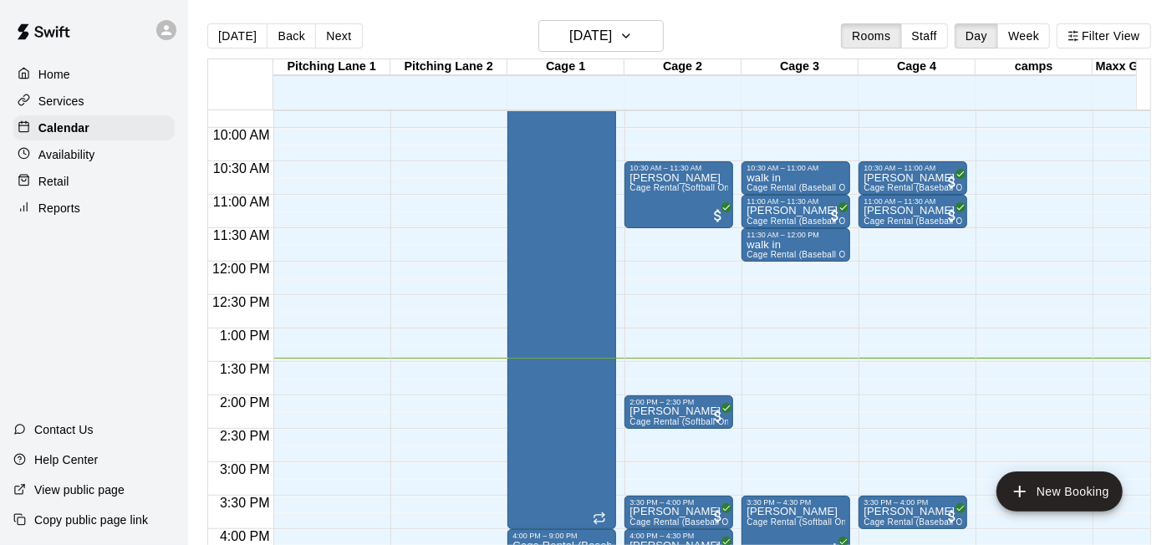
scroll to position [931, 0]
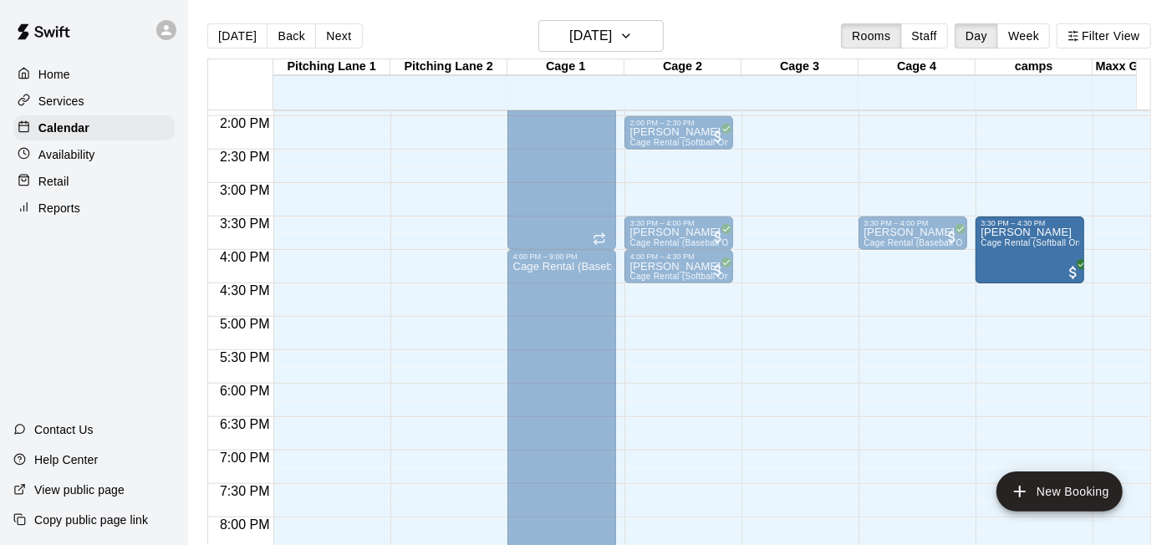
drag, startPoint x: 800, startPoint y: 265, endPoint x: 1019, endPoint y: 267, distance: 219.8
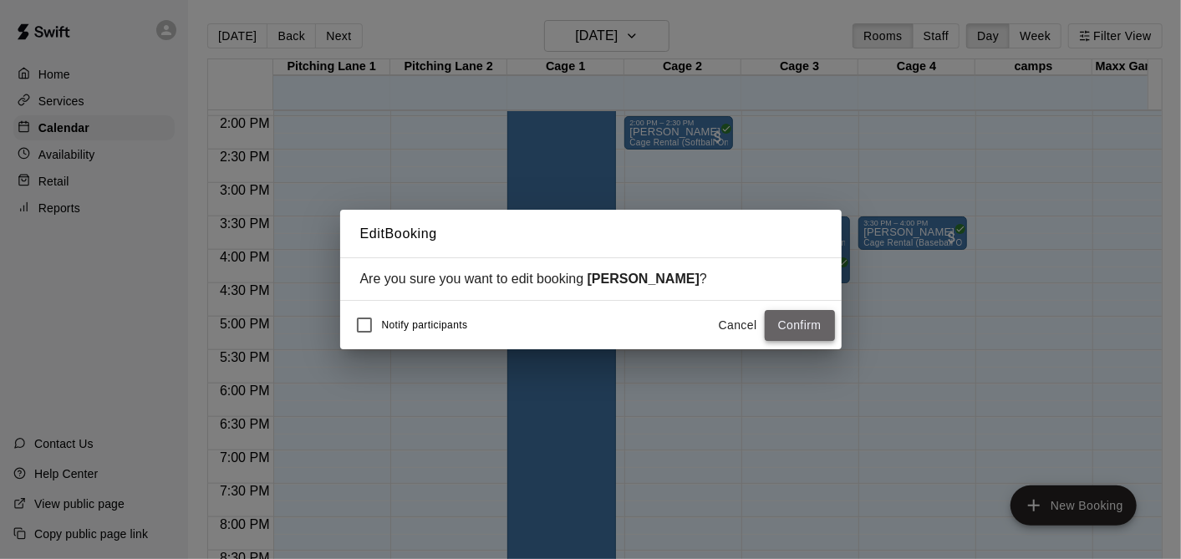
click at [809, 327] on button "Confirm" at bounding box center [800, 325] width 70 height 31
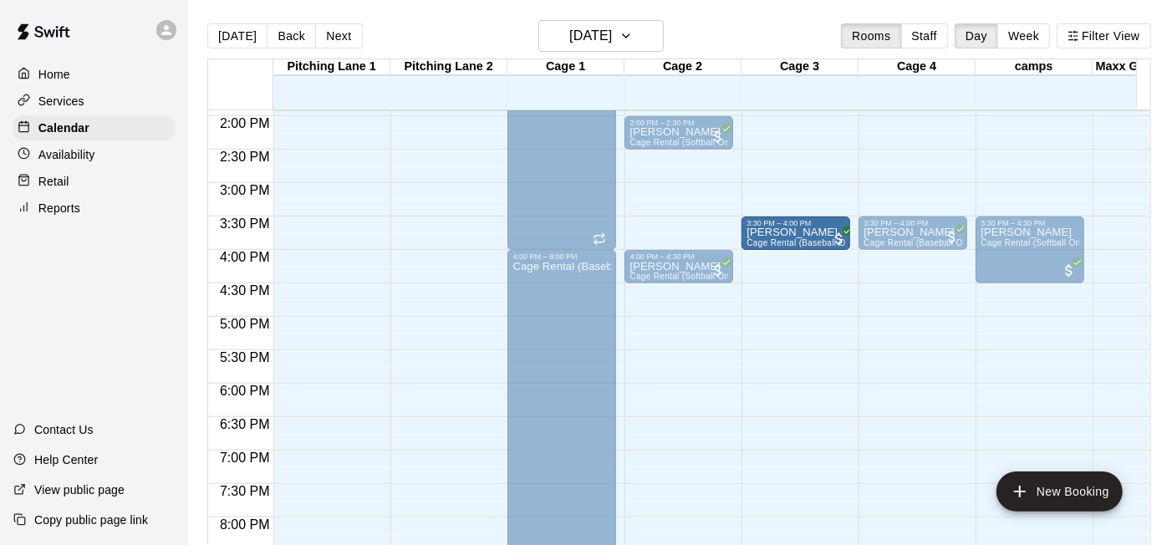
drag, startPoint x: 688, startPoint y: 232, endPoint x: 789, endPoint y: 236, distance: 101.2
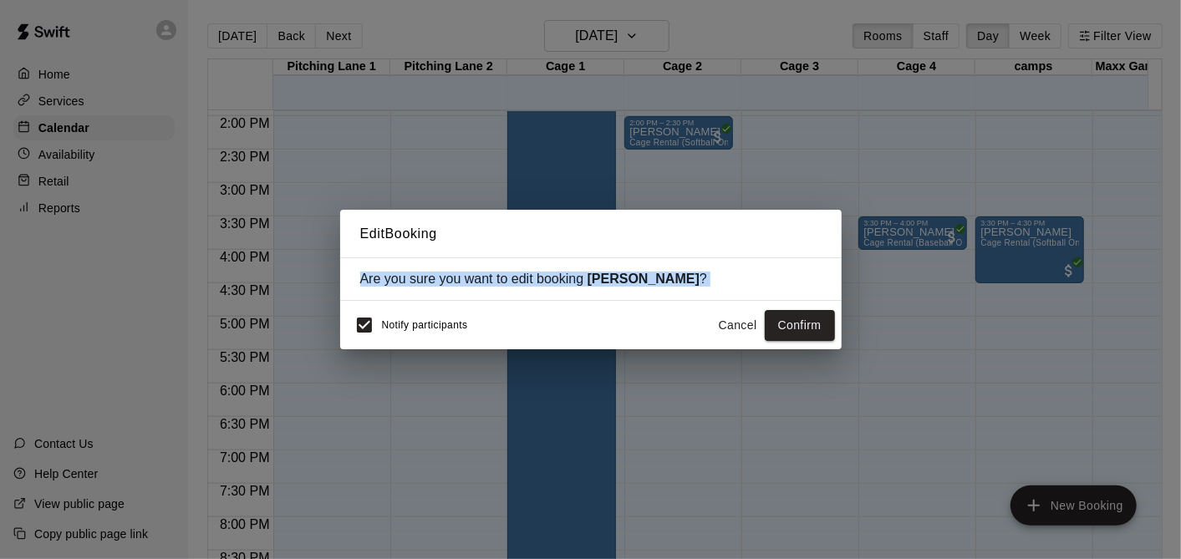
click at [343, 309] on div "Edit Booking Are you sure you want to edit booking [PERSON_NAME] ? Notify parti…" at bounding box center [590, 280] width 501 height 140
click at [805, 332] on button "Confirm" at bounding box center [800, 325] width 70 height 31
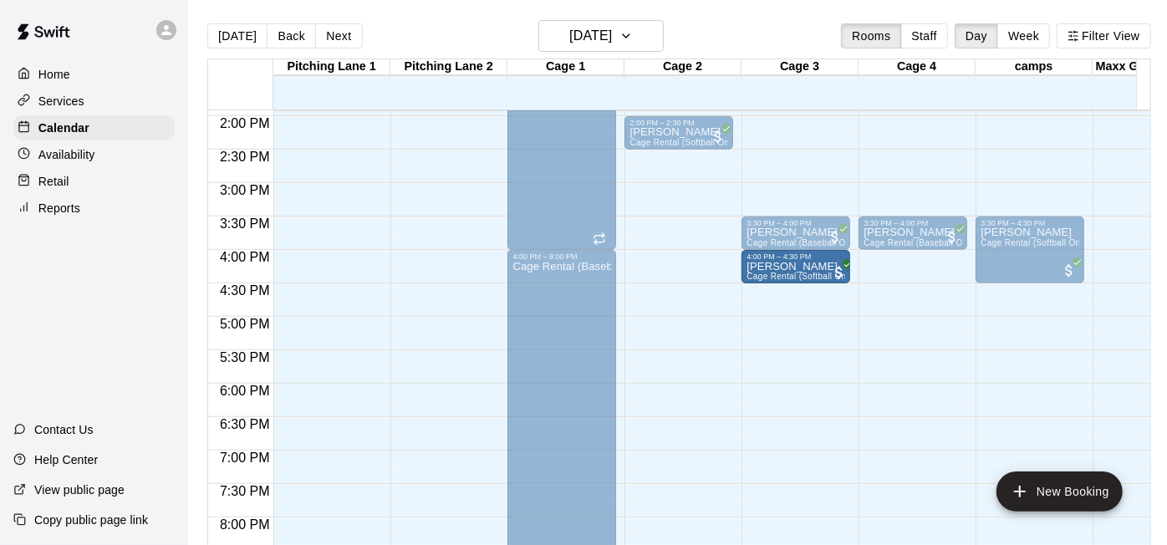
drag, startPoint x: 681, startPoint y: 269, endPoint x: 796, endPoint y: 269, distance: 114.5
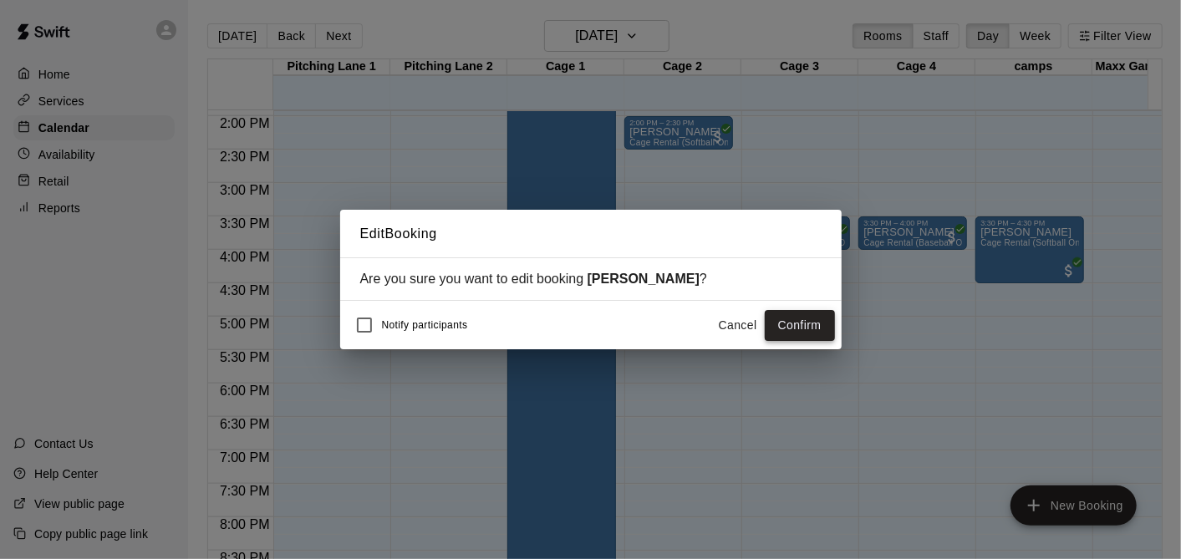
click at [792, 324] on button "Confirm" at bounding box center [800, 325] width 70 height 31
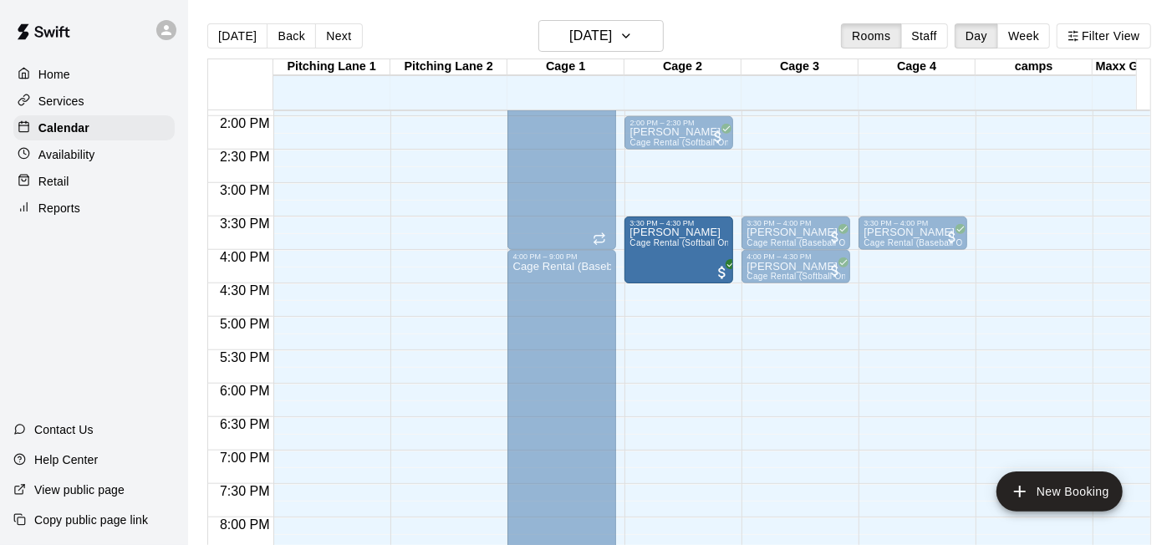
drag, startPoint x: 999, startPoint y: 266, endPoint x: 673, endPoint y: 277, distance: 326.9
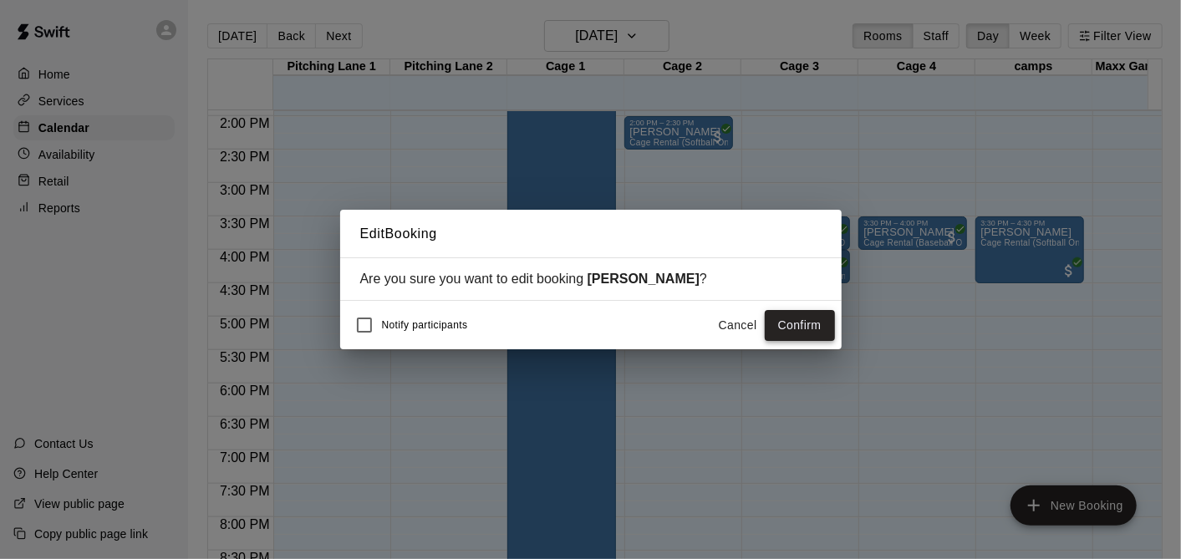
click at [813, 318] on button "Confirm" at bounding box center [800, 325] width 70 height 31
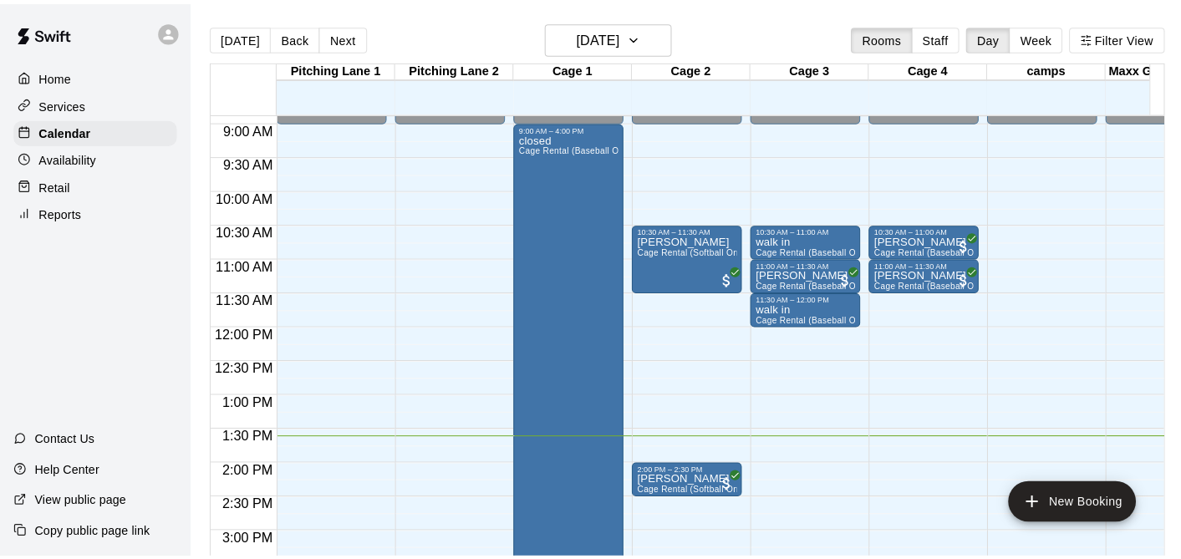
scroll to position [872, 0]
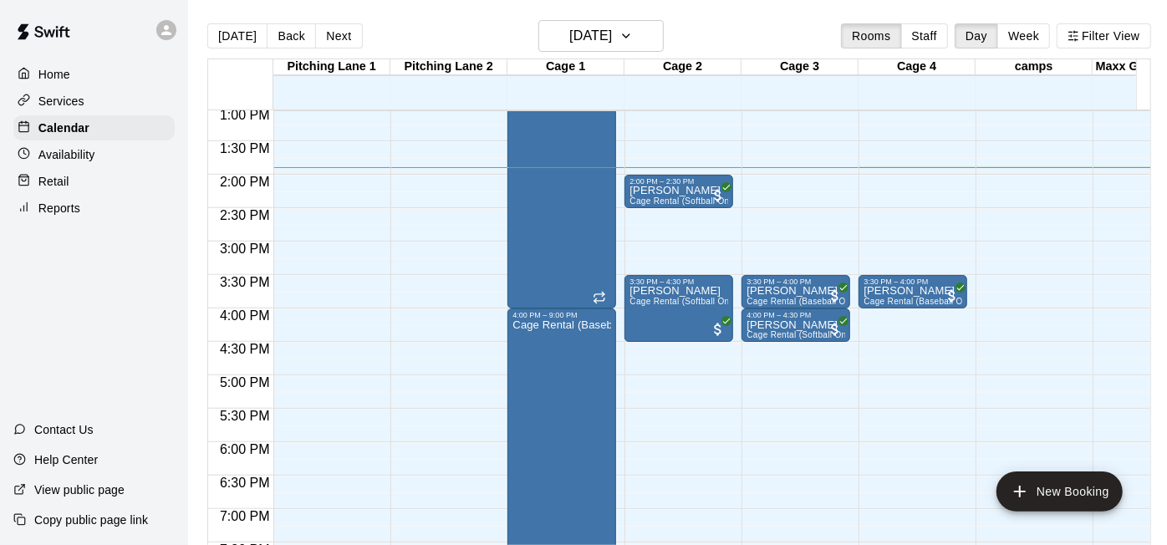
click at [1056, 514] on div "12:00 AM – 9:00 AM Closed 9:00 PM – 11:59 PM Closed" at bounding box center [1029, 41] width 109 height 1604
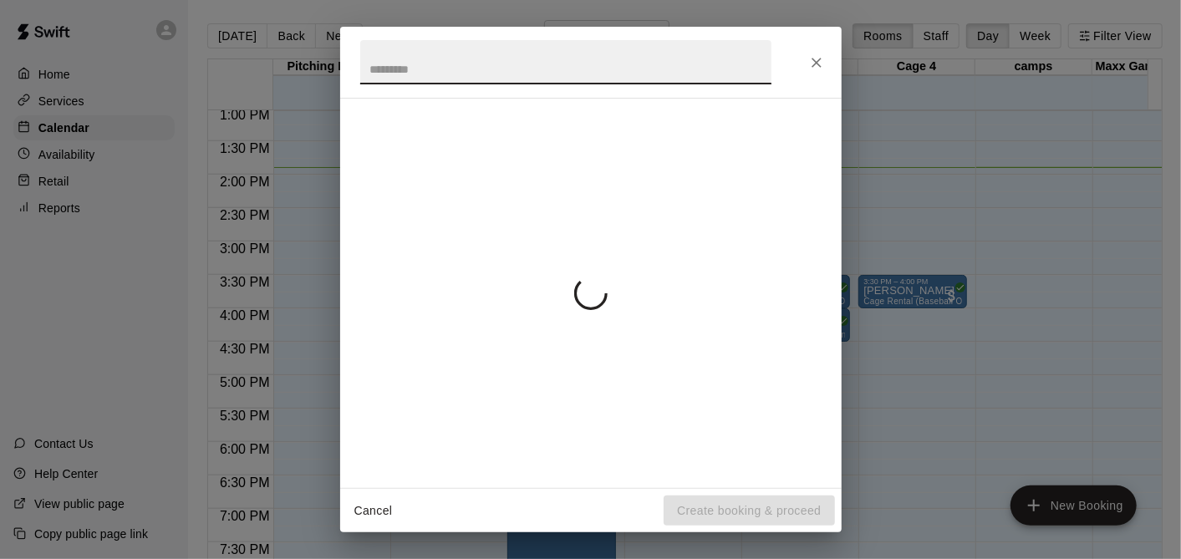
click at [1050, 485] on div "Cancel Create booking & proceed" at bounding box center [590, 279] width 1181 height 559
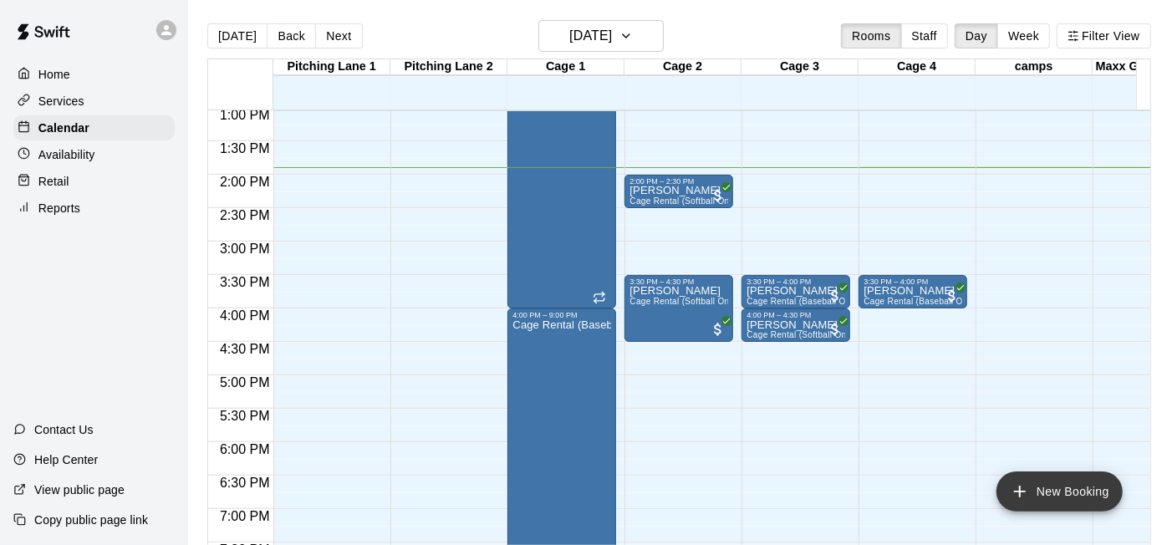
click at [1040, 485] on button "New Booking" at bounding box center [1059, 491] width 126 height 40
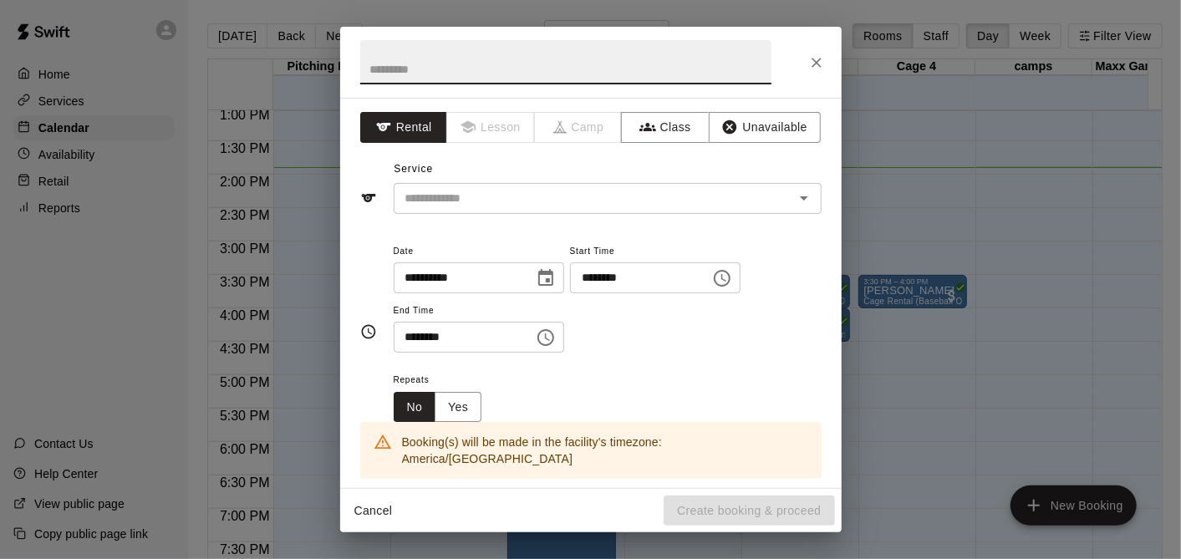
click at [513, 215] on div "**********" at bounding box center [590, 293] width 501 height 390
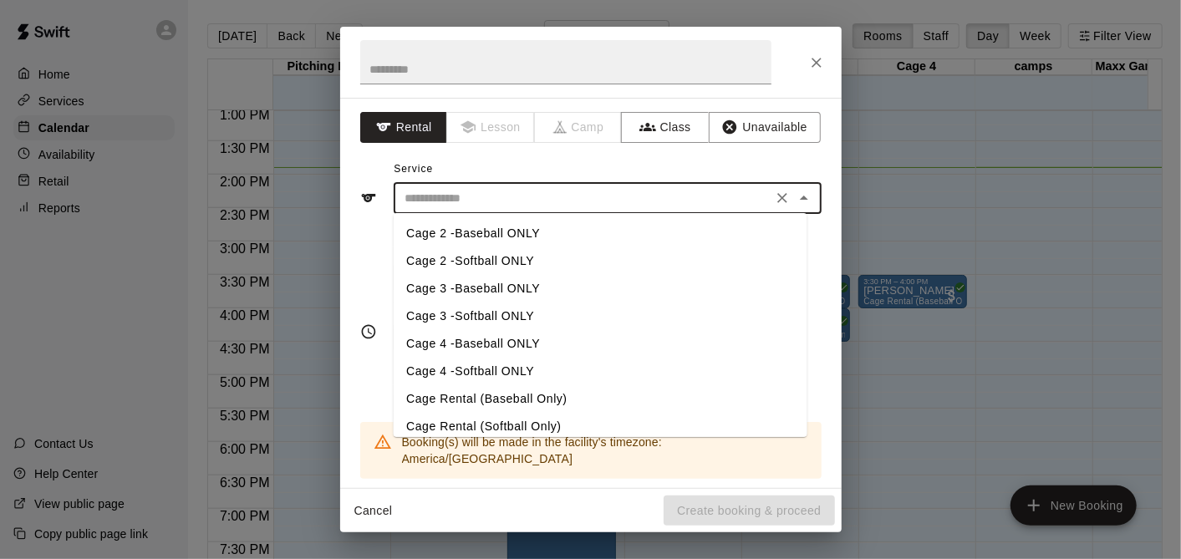
click at [504, 197] on input "text" at bounding box center [583, 198] width 369 height 21
click at [535, 423] on li "Cage Rental (Softball Only)" at bounding box center [600, 427] width 414 height 28
type input "**********"
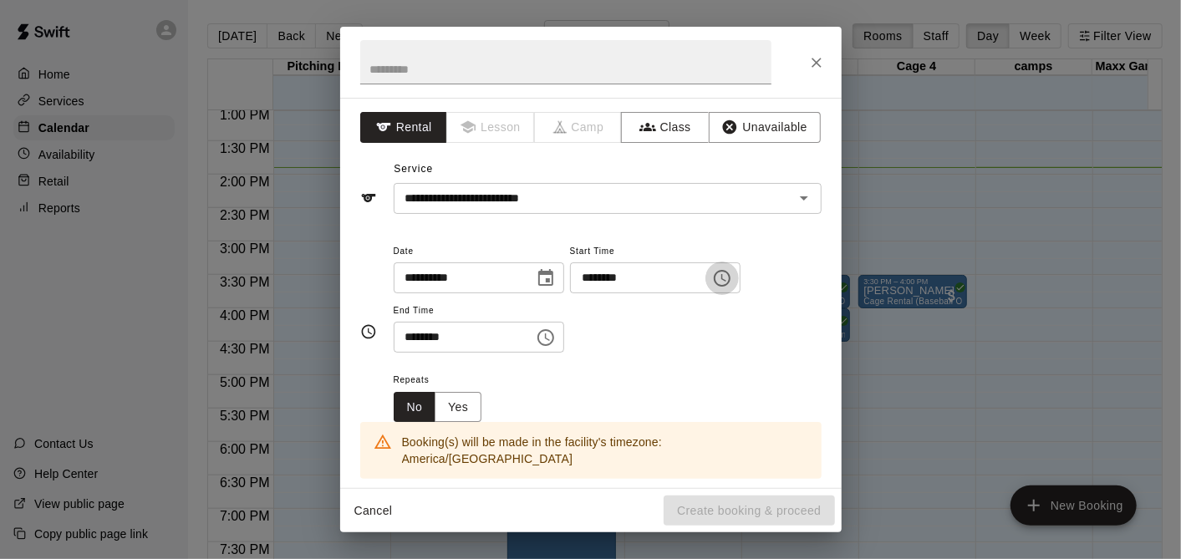
click at [732, 277] on icon "Choose time, selected time is 9:00 AM" at bounding box center [722, 278] width 20 height 20
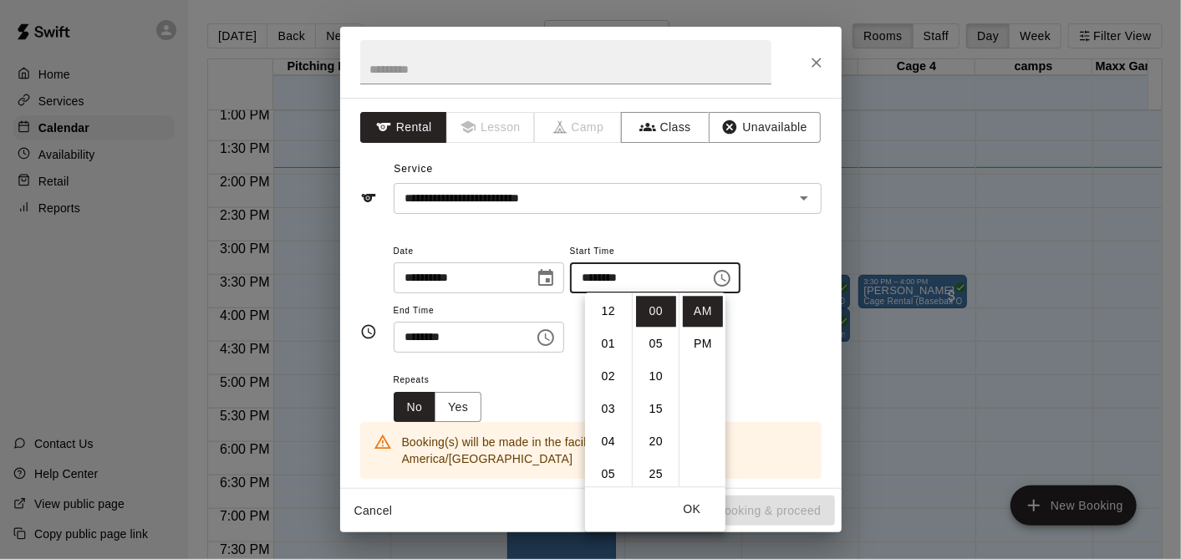
scroll to position [293, 0]
click at [700, 338] on li "PM" at bounding box center [703, 343] width 40 height 31
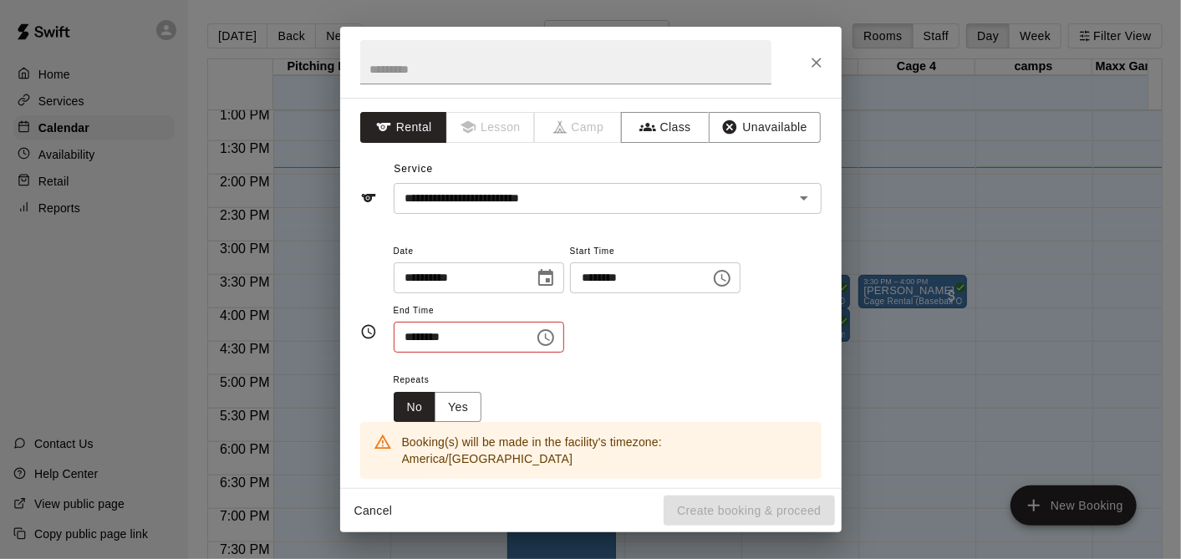
scroll to position [30, 0]
click at [618, 275] on input "********" at bounding box center [634, 277] width 129 height 31
click at [732, 282] on icon "Choose time, selected time is 9:00 PM" at bounding box center [722, 278] width 20 height 20
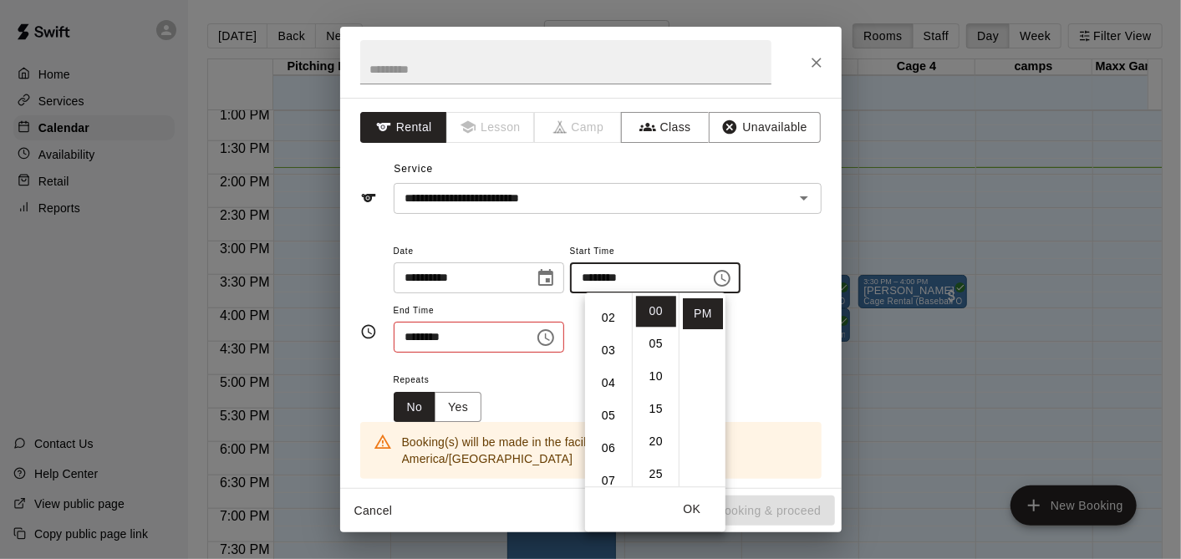
scroll to position [0, 0]
click at [605, 373] on li "02" at bounding box center [608, 376] width 40 height 31
type input "********"
click at [556, 334] on icon "Choose time, selected time is 9:30 AM" at bounding box center [546, 338] width 20 height 20
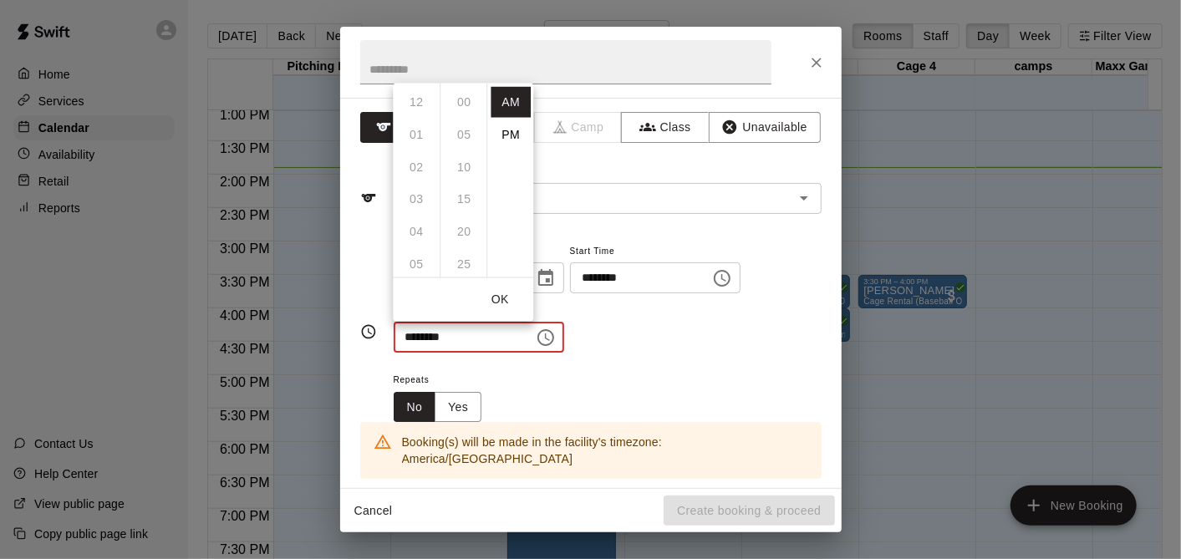
scroll to position [196, 0]
click at [516, 124] on li "PM" at bounding box center [511, 134] width 40 height 31
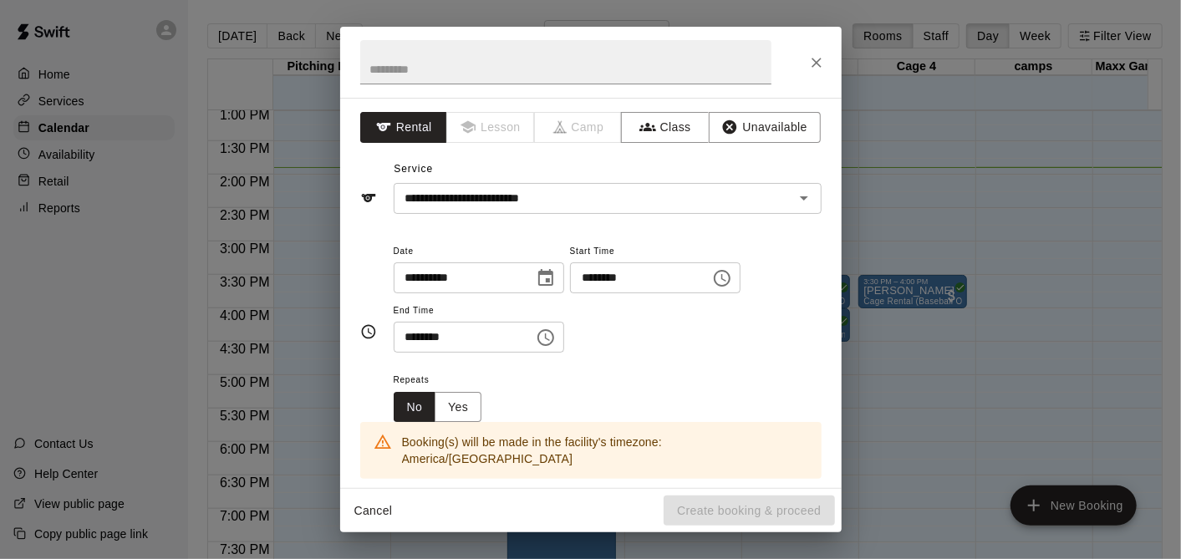
click at [552, 333] on icon "Choose time, selected time is 9:30 PM" at bounding box center [546, 338] width 20 height 20
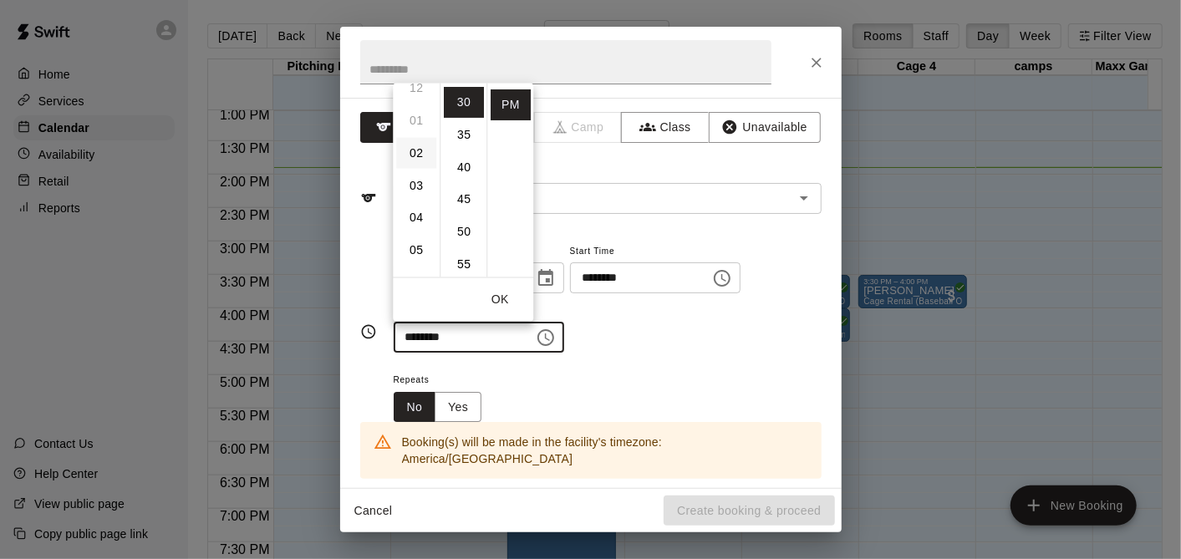
click at [415, 159] on li "02" at bounding box center [416, 152] width 40 height 31
type input "********"
click at [678, 369] on div "Repeats No Yes" at bounding box center [608, 395] width 428 height 53
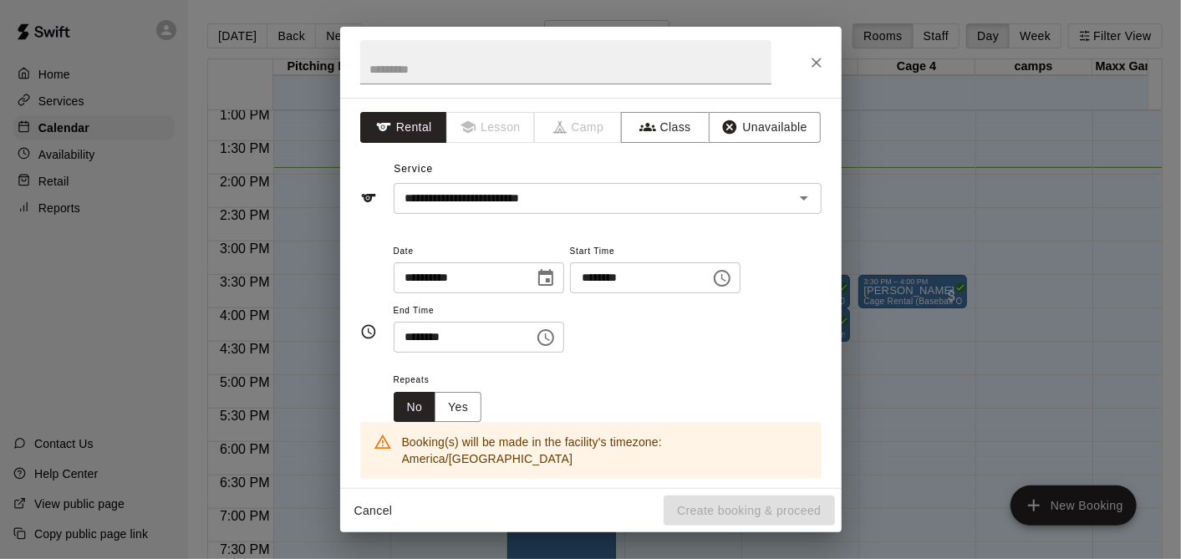
scroll to position [278, 0]
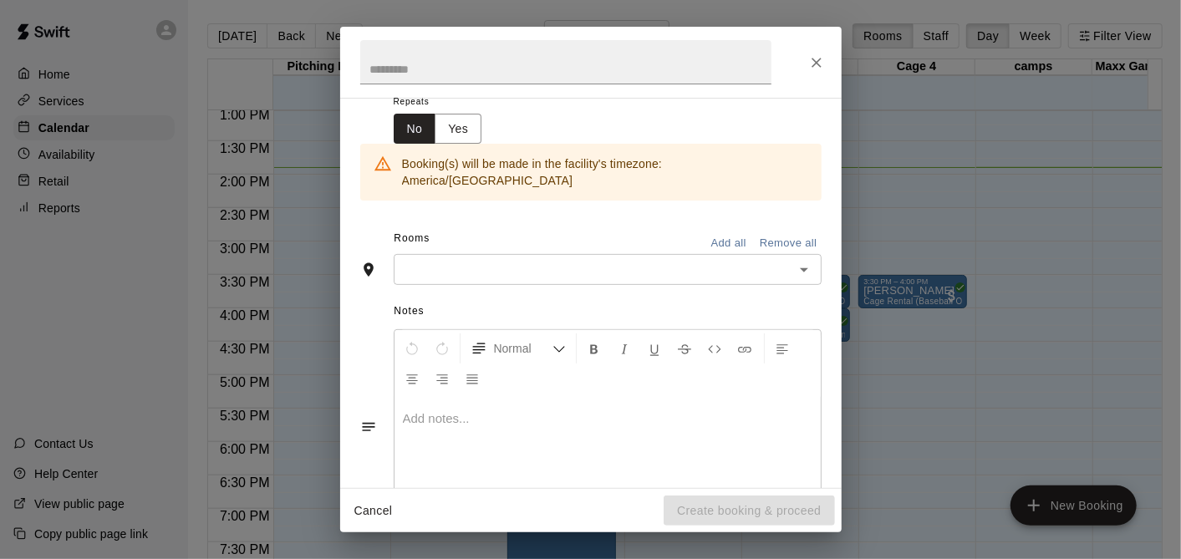
click at [501, 260] on input "text" at bounding box center [594, 269] width 390 height 21
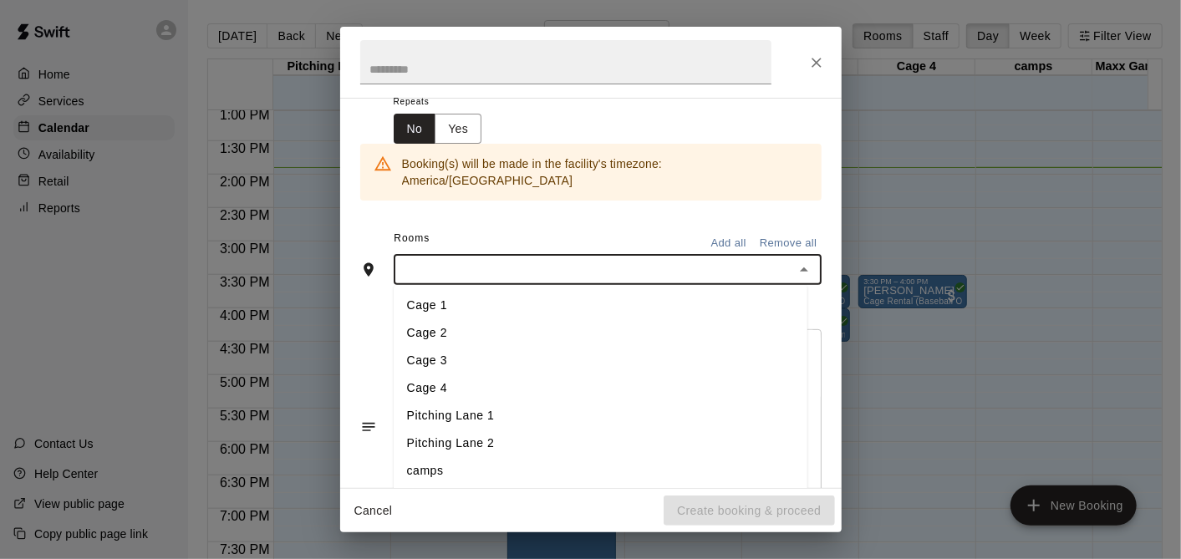
click at [515, 348] on li "Cage 3" at bounding box center [601, 362] width 414 height 28
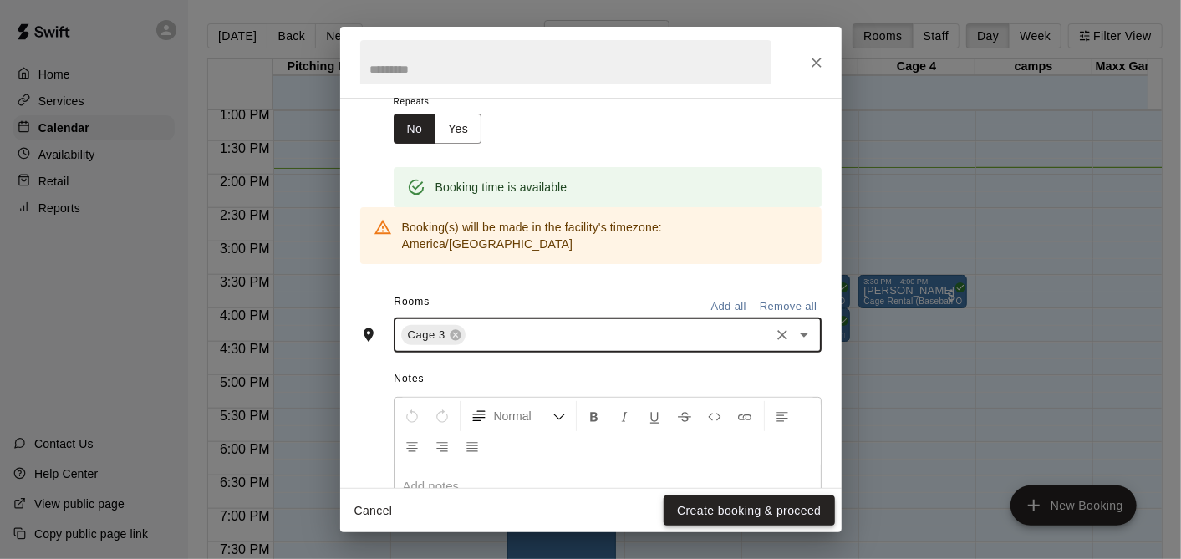
click at [792, 501] on button "Create booking & proceed" at bounding box center [748, 511] width 170 height 31
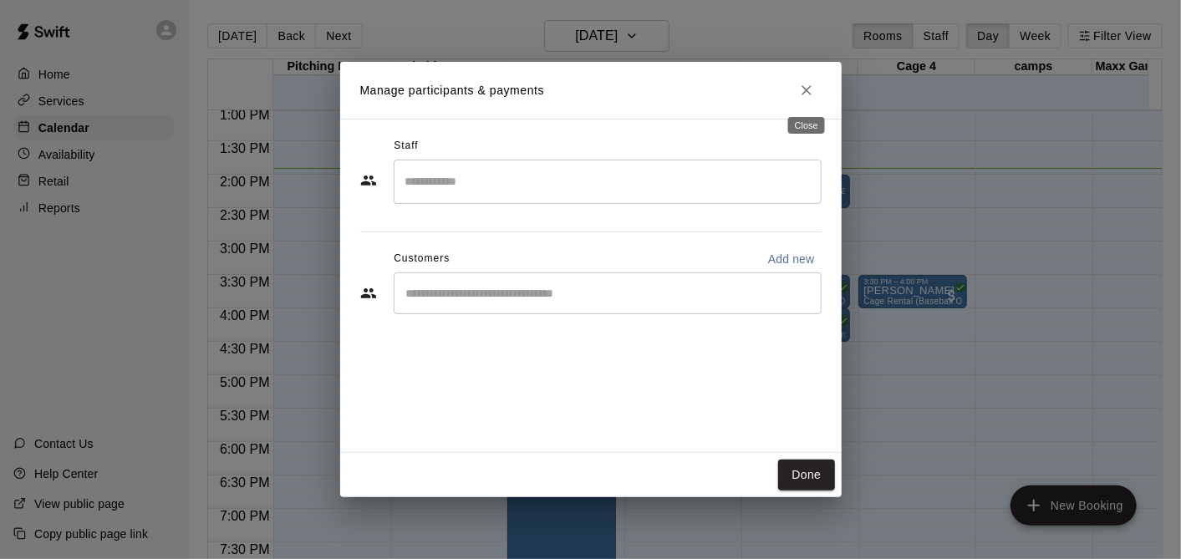
click at [802, 90] on icon "Close" at bounding box center [806, 90] width 17 height 17
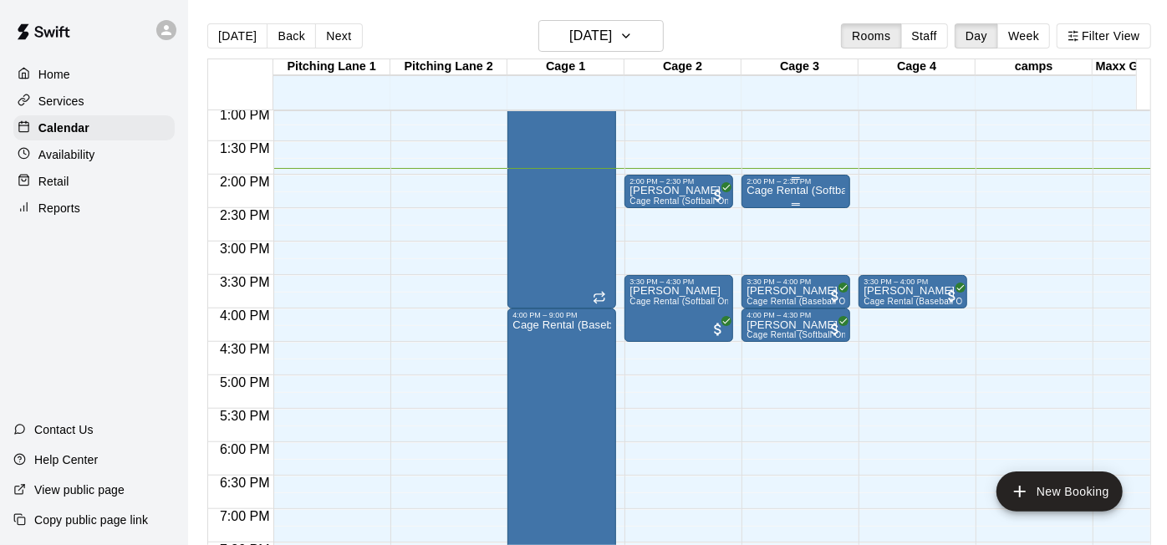
click at [814, 191] on p "Cage Rental (Softball Only)" at bounding box center [795, 191] width 99 height 0
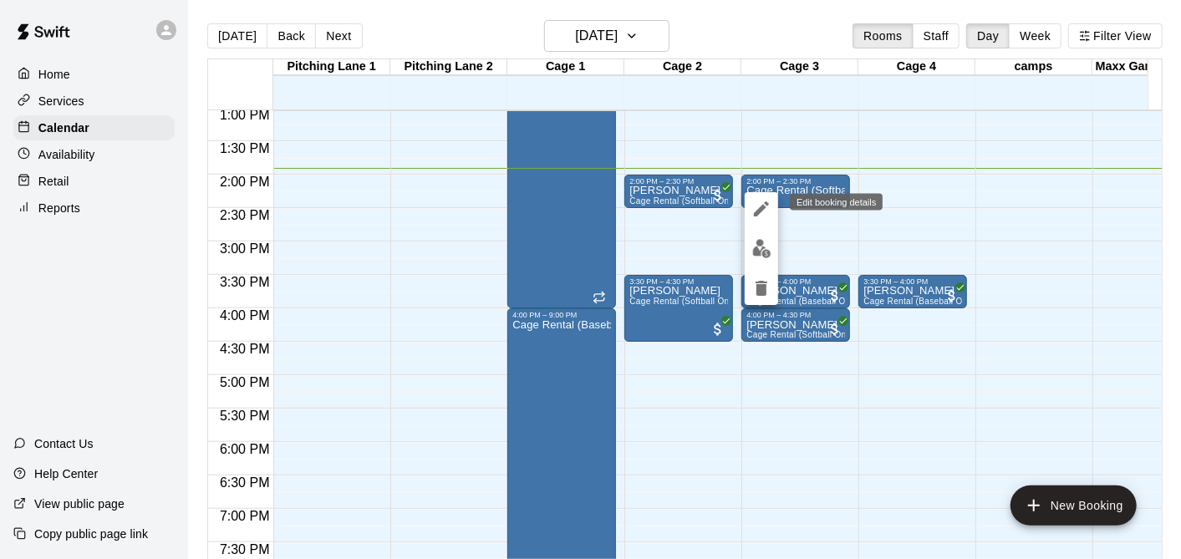
click at [770, 210] on icon "edit" at bounding box center [761, 209] width 20 height 20
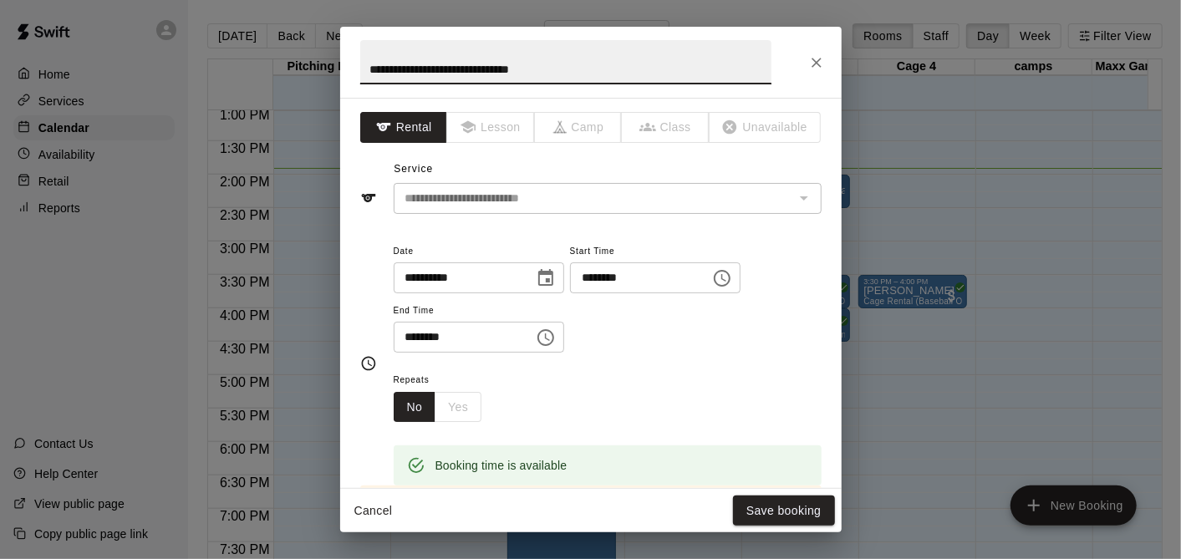
click at [623, 61] on input "**********" at bounding box center [565, 62] width 411 height 44
type input "*******"
click at [757, 501] on button "Save booking" at bounding box center [784, 511] width 102 height 31
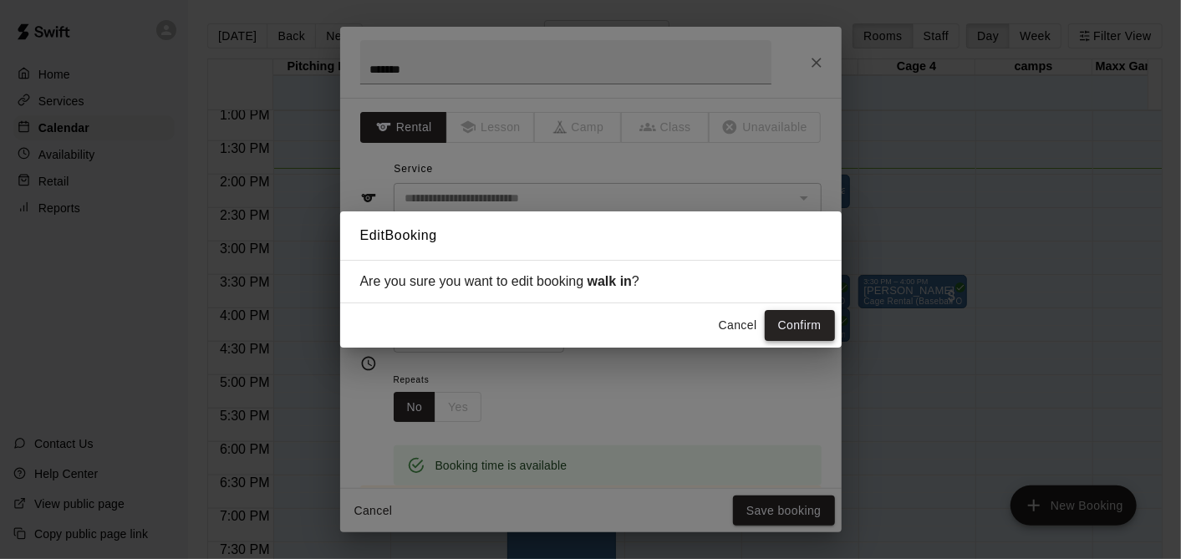
click at [787, 318] on button "Confirm" at bounding box center [800, 325] width 70 height 31
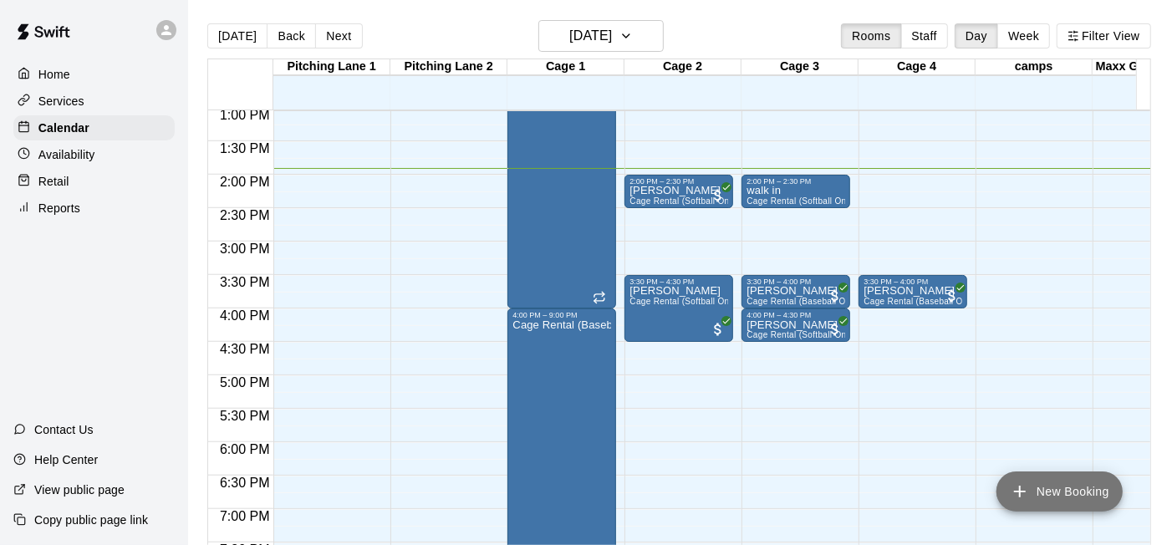
click at [1077, 485] on button "New Booking" at bounding box center [1059, 491] width 126 height 40
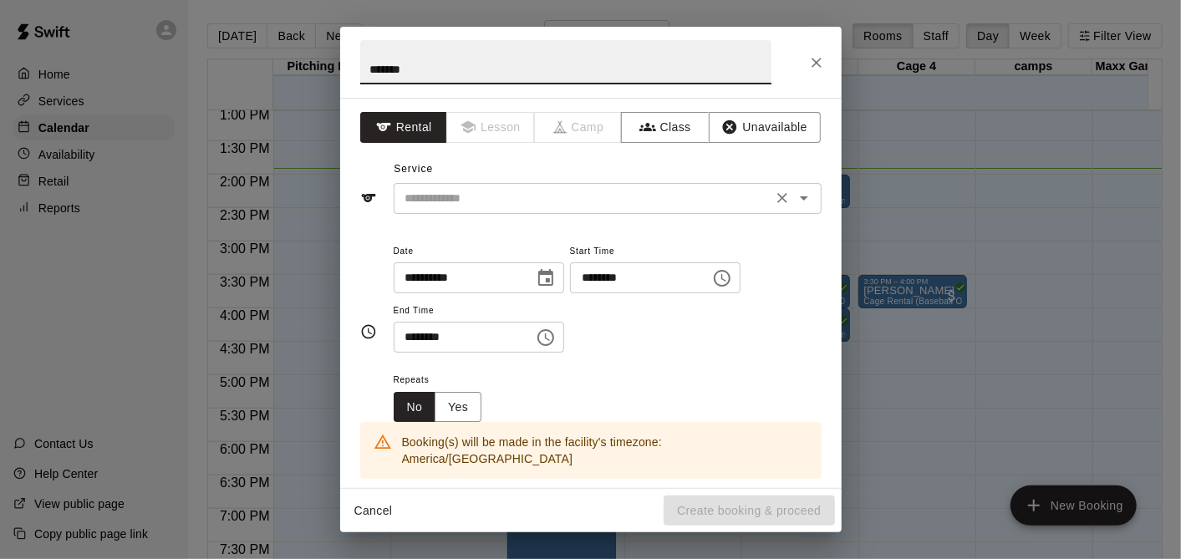
click at [608, 207] on div "​" at bounding box center [608, 198] width 428 height 31
type input "*******"
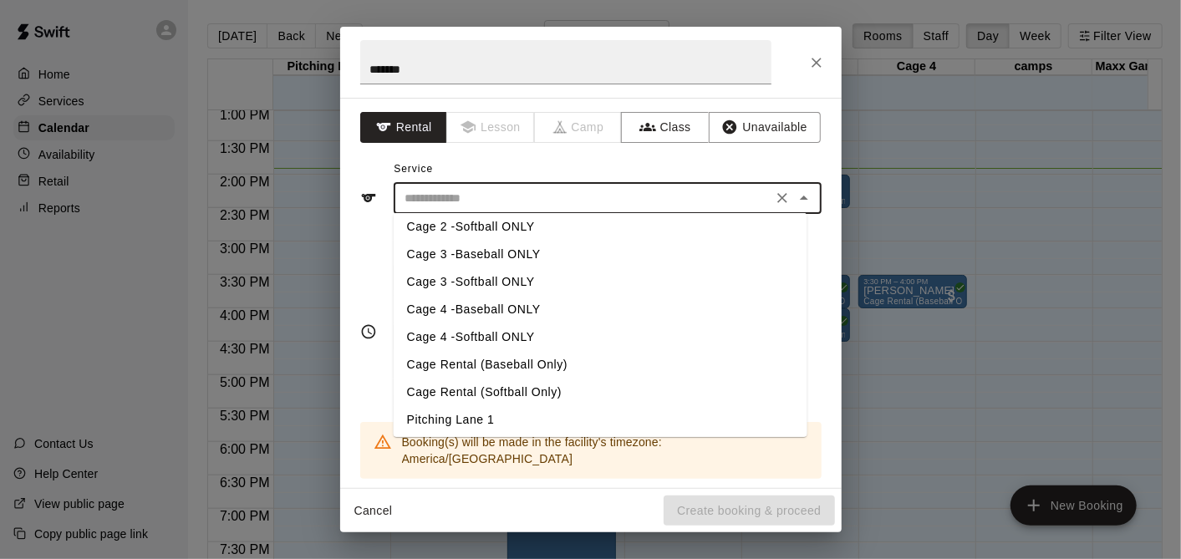
scroll to position [65, 0]
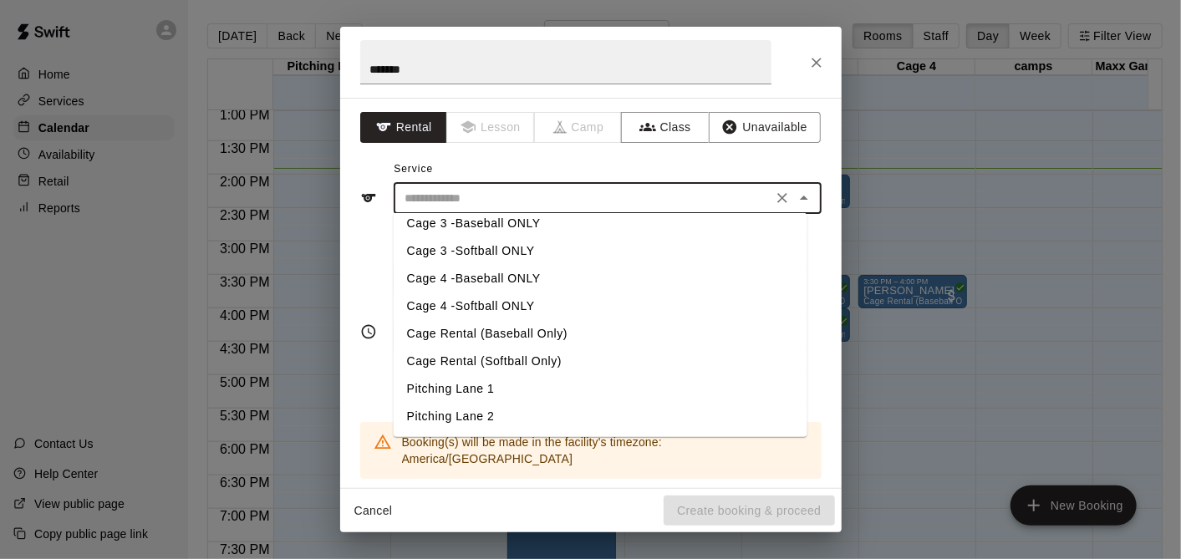
click at [536, 329] on li "Cage Rental (Baseball Only)" at bounding box center [600, 334] width 414 height 28
type input "**********"
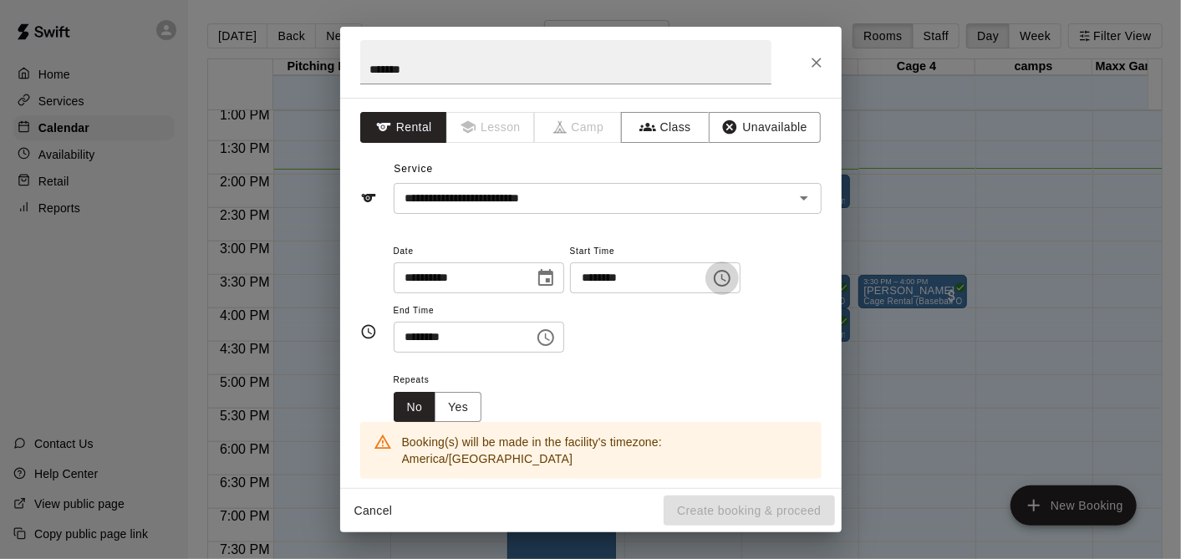
click at [732, 280] on icon "Choose time, selected time is 9:00 AM" at bounding box center [722, 278] width 20 height 20
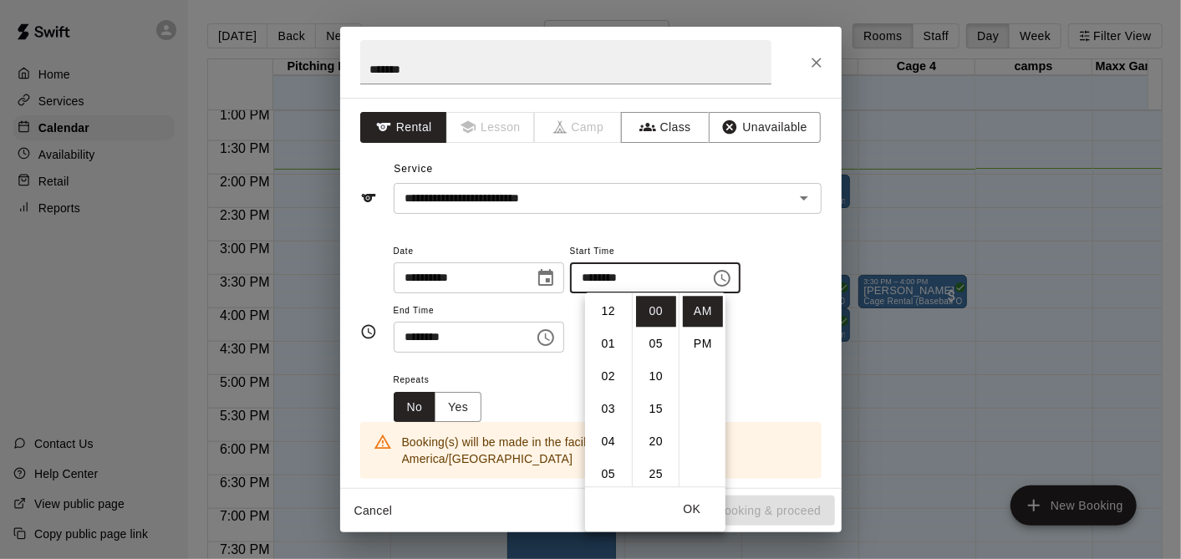
scroll to position [293, 0]
click at [704, 343] on li "PM" at bounding box center [703, 343] width 40 height 31
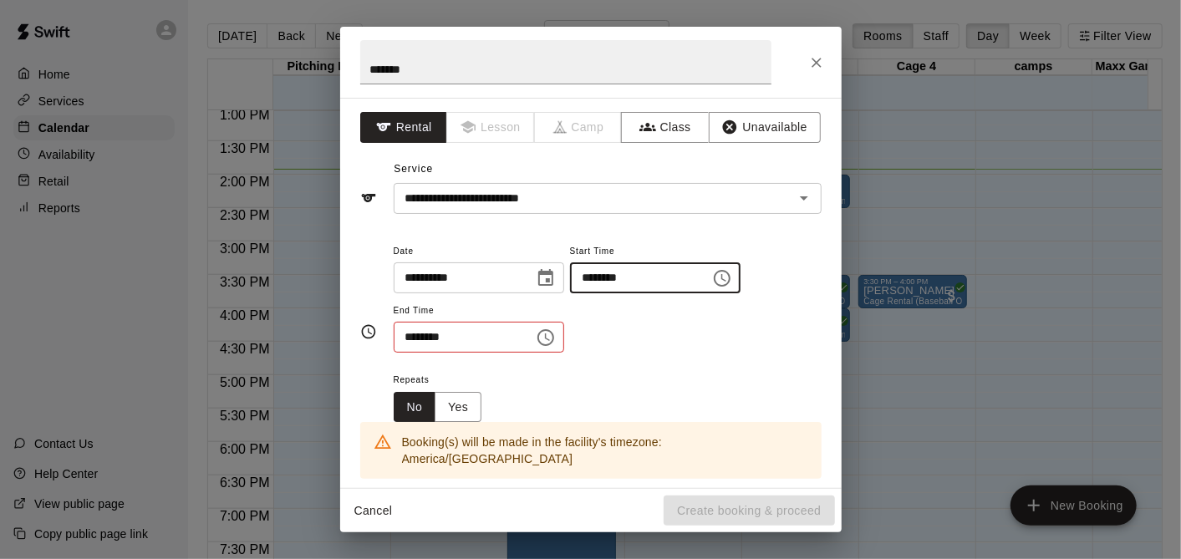
click at [644, 277] on input "********" at bounding box center [634, 277] width 129 height 31
click at [730, 275] on icon "Choose time, selected time is 9:00 PM" at bounding box center [722, 278] width 17 height 17
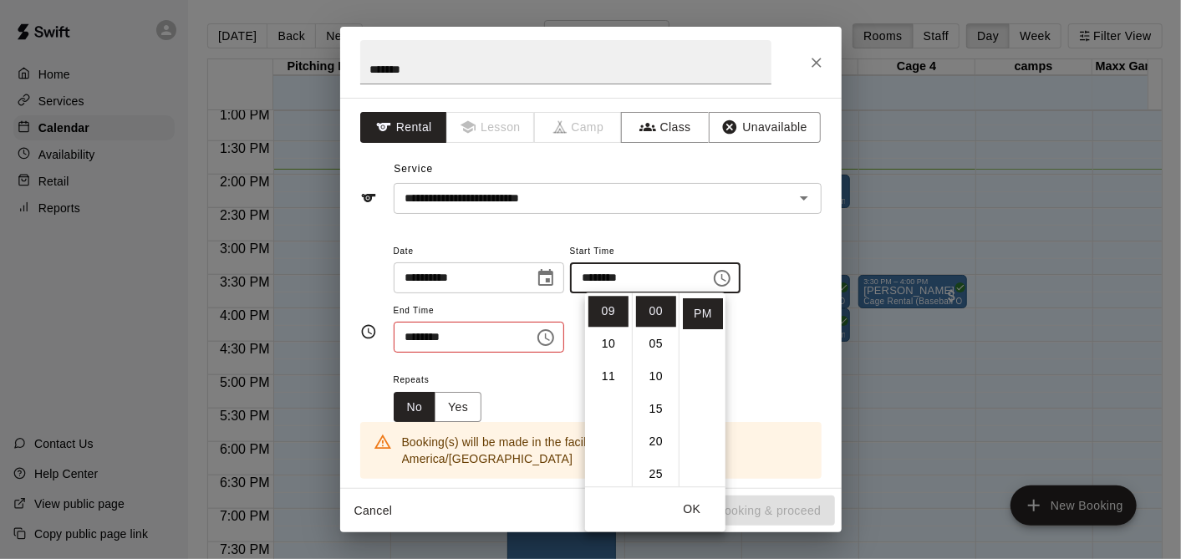
scroll to position [0, 0]
click at [609, 367] on li "02" at bounding box center [608, 376] width 40 height 31
type input "********"
click at [556, 339] on icon "Choose time, selected time is 9:30 AM" at bounding box center [546, 338] width 20 height 20
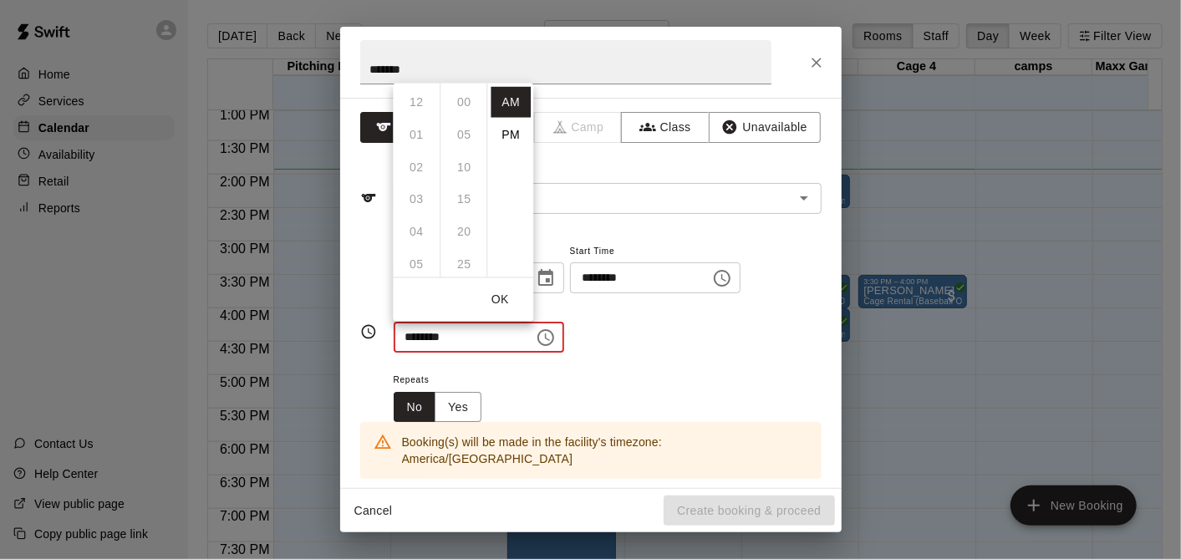
scroll to position [196, 0]
click at [494, 124] on li "PM" at bounding box center [511, 134] width 40 height 31
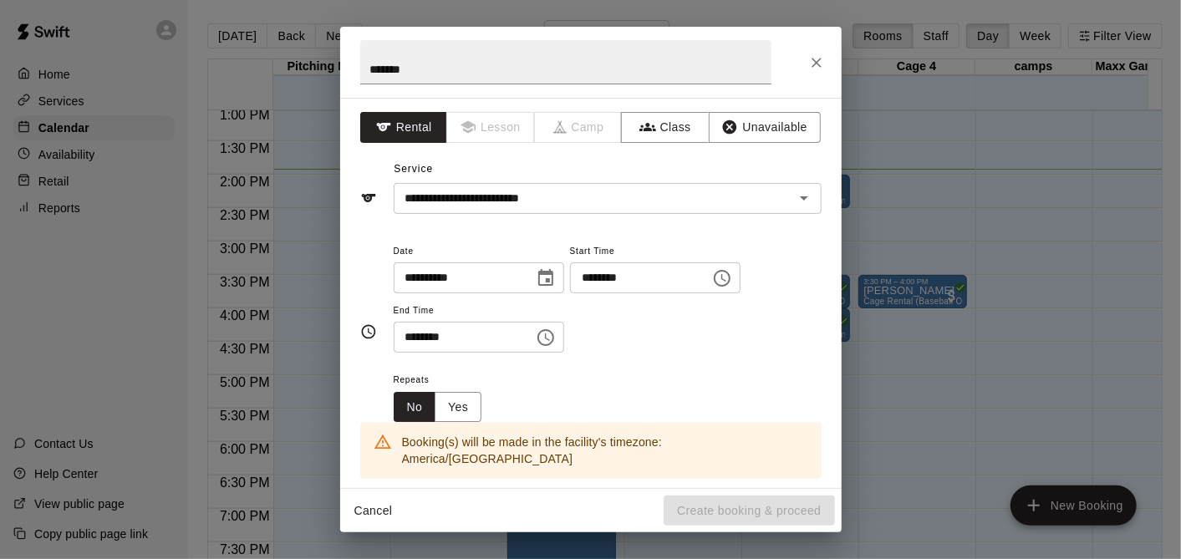
click at [550, 338] on icon "Choose time, selected time is 9:30 PM" at bounding box center [546, 338] width 20 height 20
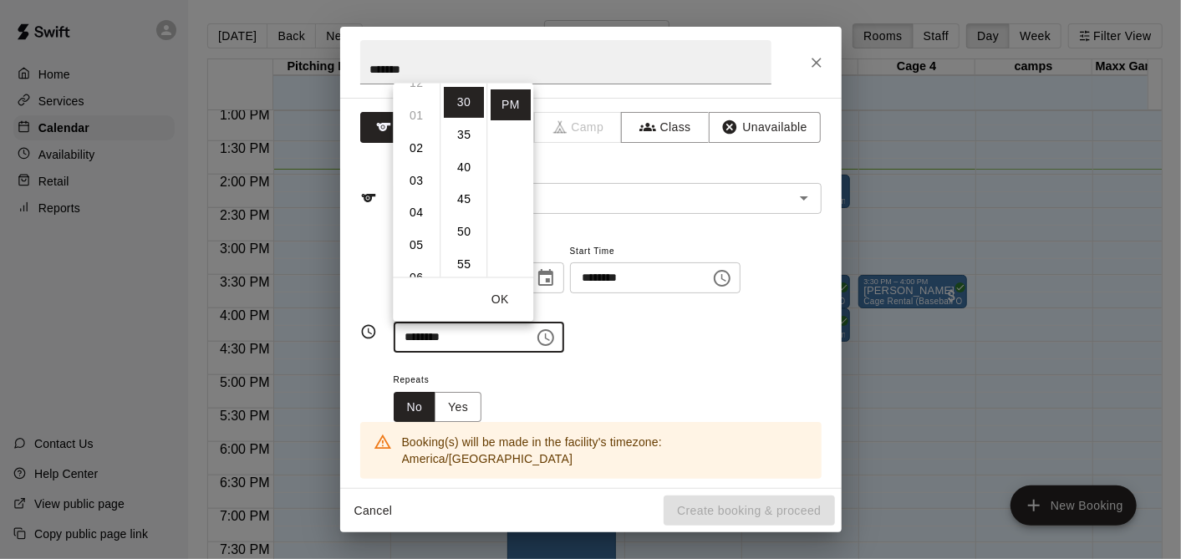
scroll to position [0, 0]
click at [409, 197] on li "03" at bounding box center [416, 199] width 40 height 31
click at [463, 102] on li "00" at bounding box center [464, 101] width 40 height 31
type input "********"
click at [496, 293] on button "OK" at bounding box center [499, 299] width 53 height 31
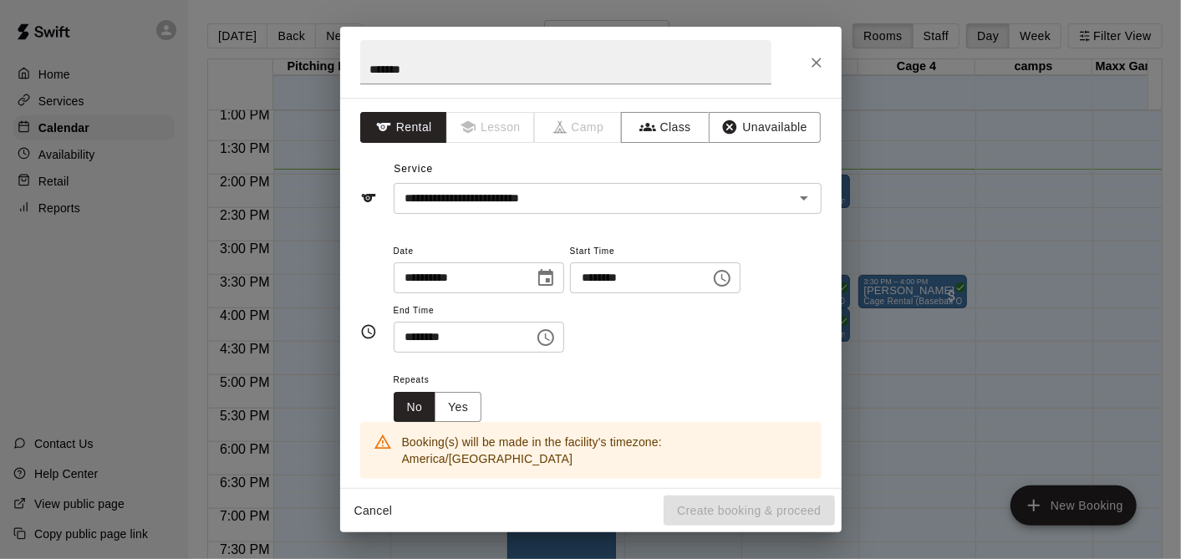
scroll to position [278, 0]
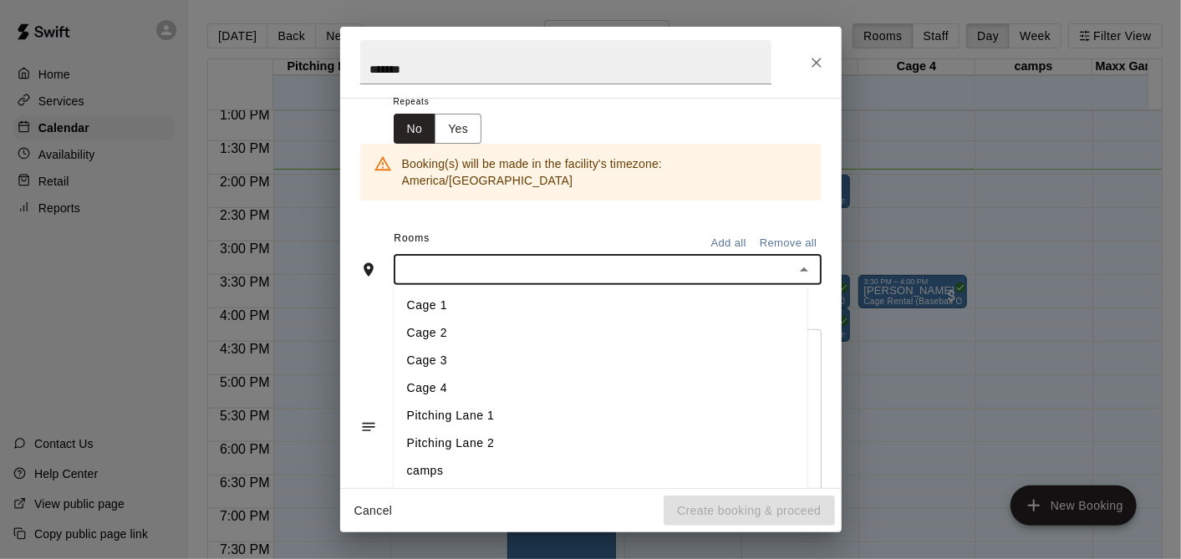
click at [488, 259] on input "text" at bounding box center [594, 269] width 390 height 21
click at [487, 348] on li "Cage 3" at bounding box center [601, 362] width 414 height 28
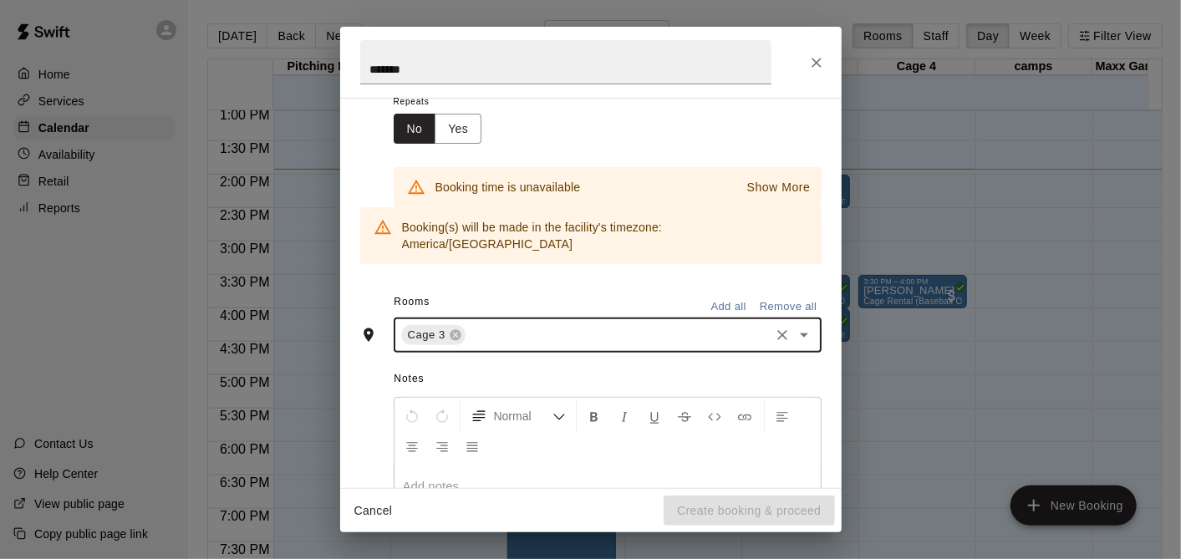
click at [774, 327] on icon "Clear" at bounding box center [782, 335] width 17 height 17
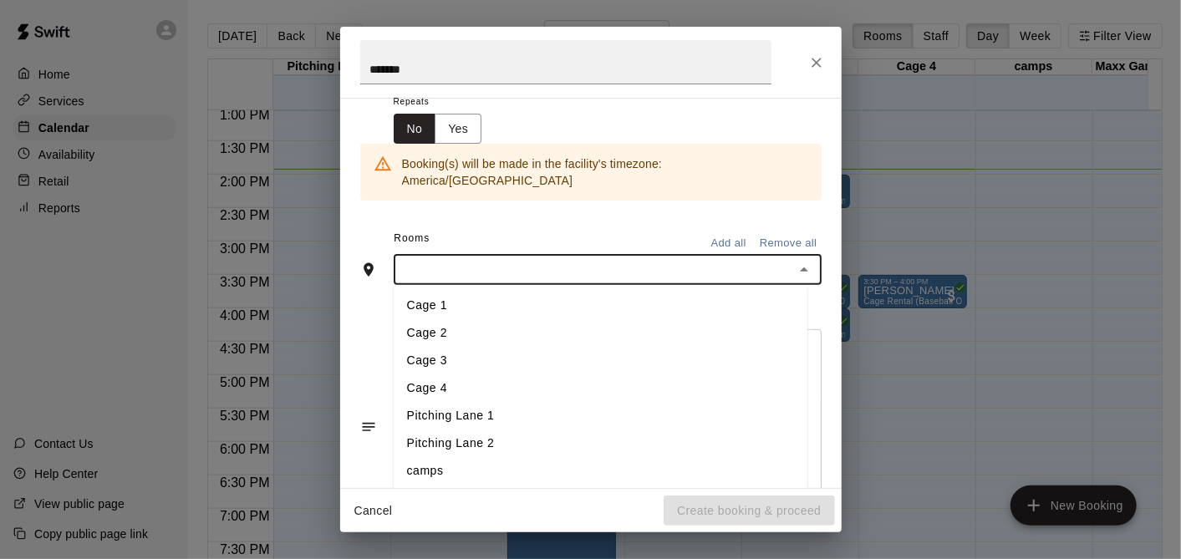
click at [549, 259] on input "text" at bounding box center [594, 269] width 390 height 21
click at [529, 377] on li "Cage 4" at bounding box center [601, 389] width 414 height 28
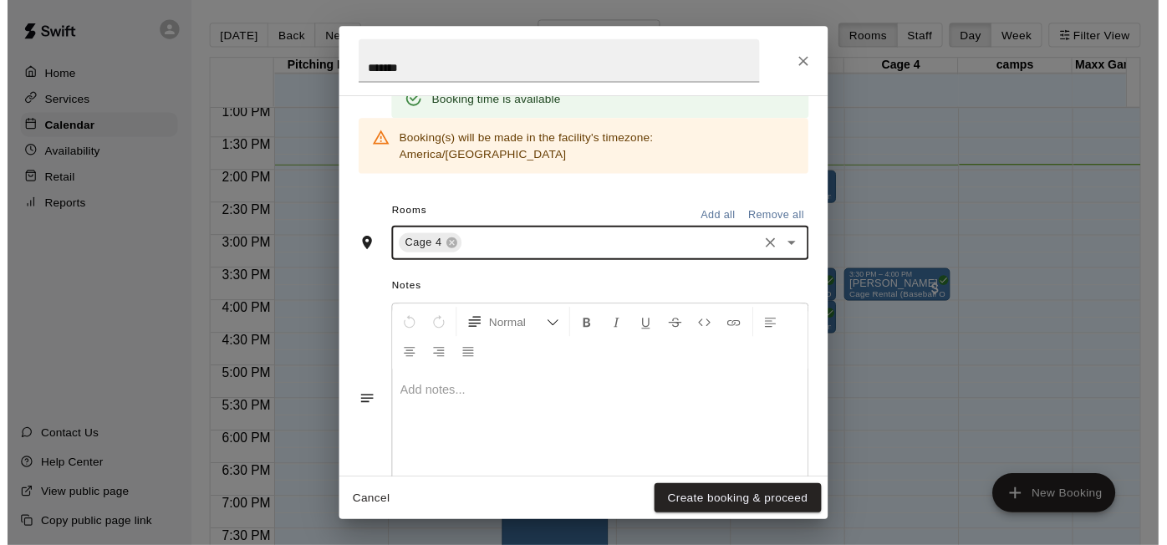
scroll to position [394, 0]
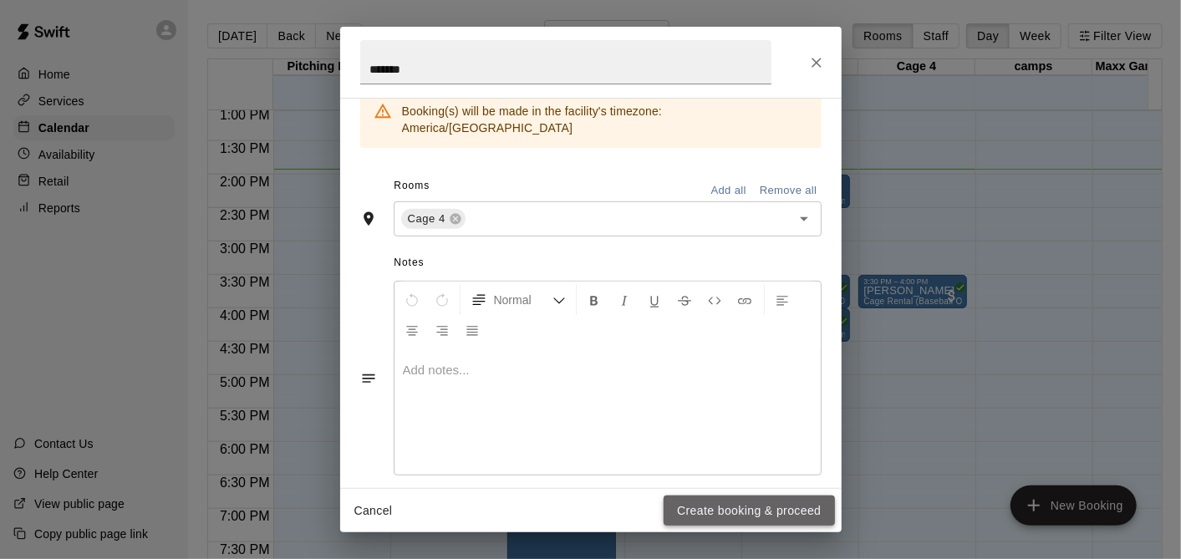
click at [756, 514] on button "Create booking & proceed" at bounding box center [748, 511] width 170 height 31
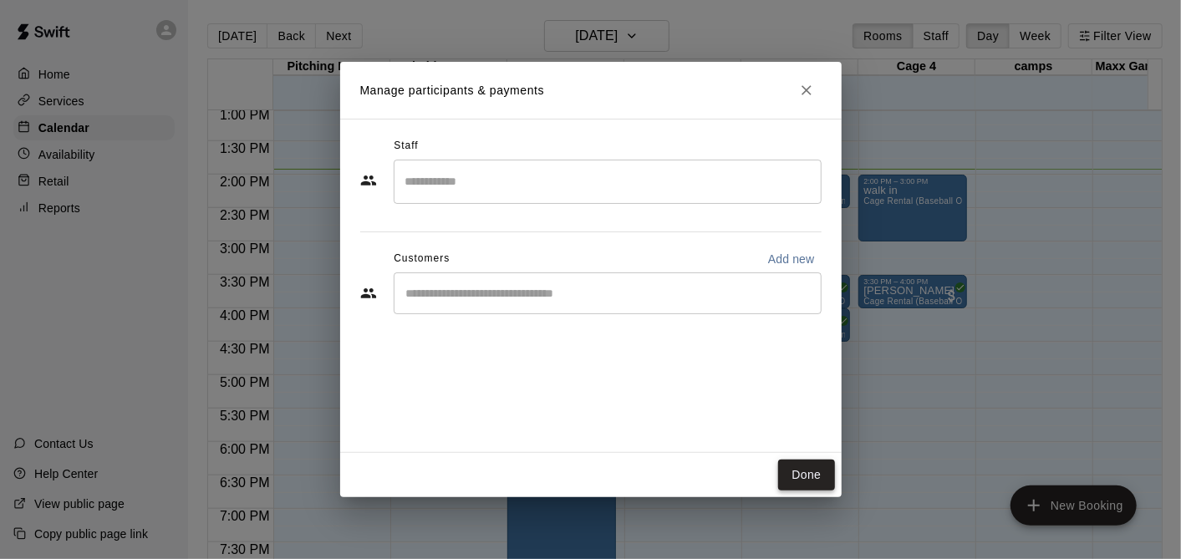
click at [822, 474] on button "Done" at bounding box center [806, 475] width 56 height 31
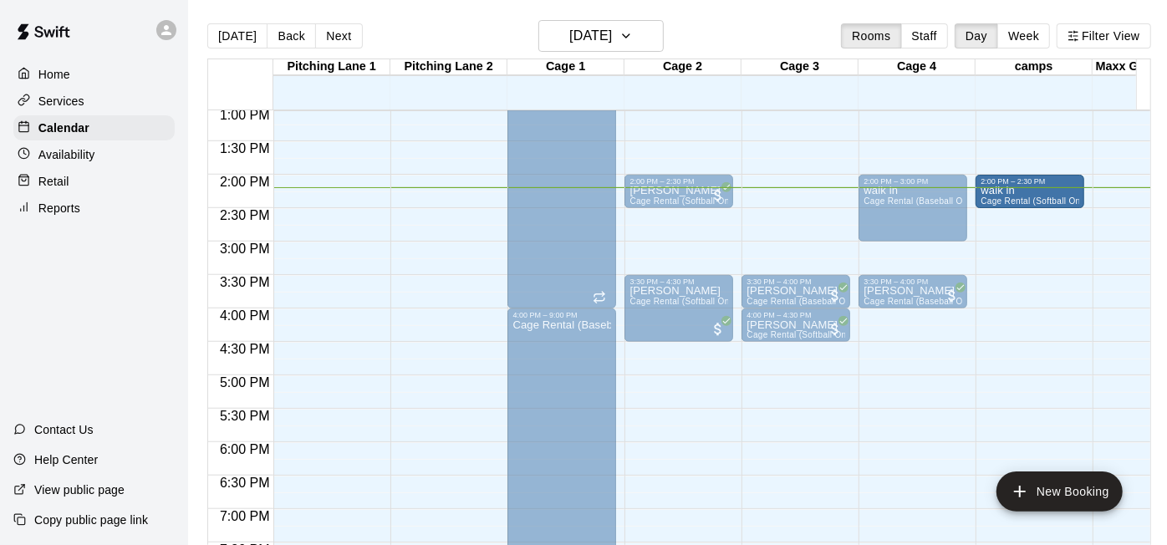
drag, startPoint x: 804, startPoint y: 201, endPoint x: 1005, endPoint y: 212, distance: 201.7
click at [1005, 212] on div "12:00 AM 12:30 AM 1:00 AM 1:30 AM 2:00 AM 2:30 AM 3:00 AM 3:30 AM 4:00 AM 4:30 …" at bounding box center [679, 336] width 942 height 455
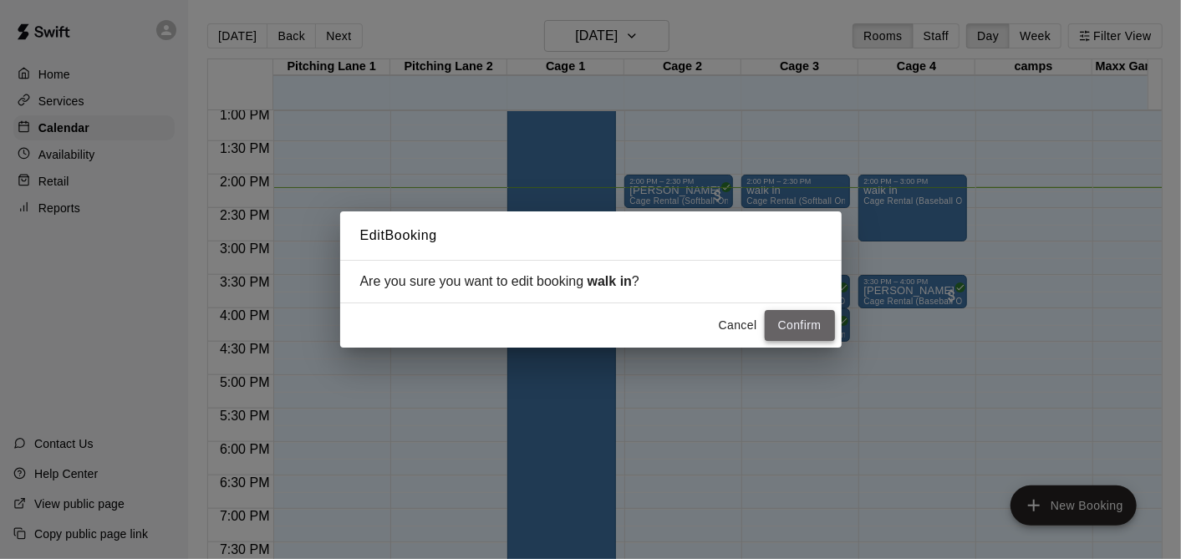
click at [811, 322] on button "Confirm" at bounding box center [800, 325] width 70 height 31
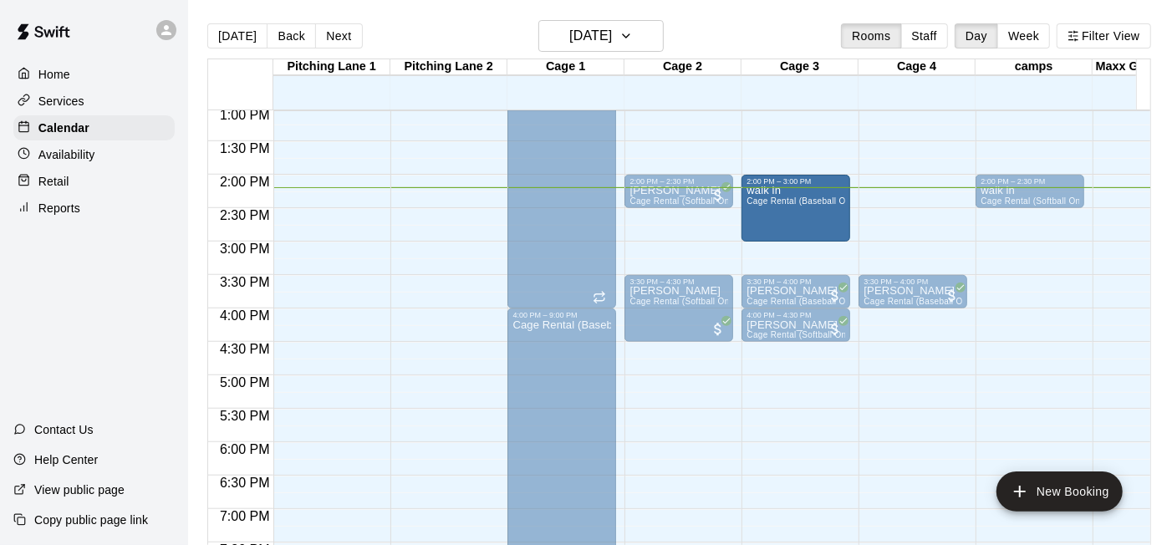
drag, startPoint x: 897, startPoint y: 193, endPoint x: 819, endPoint y: 205, distance: 79.4
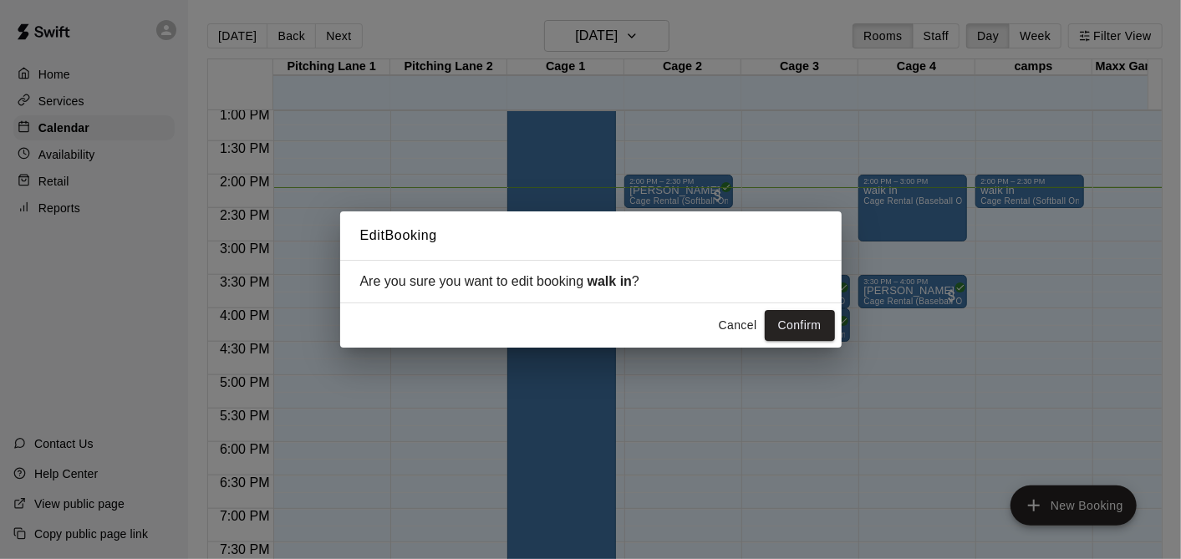
click at [816, 308] on div "Cancel Confirm" at bounding box center [590, 325] width 501 height 44
click at [812, 341] on div "Cancel Confirm" at bounding box center [590, 325] width 501 height 44
click at [800, 326] on button "Confirm" at bounding box center [800, 325] width 70 height 31
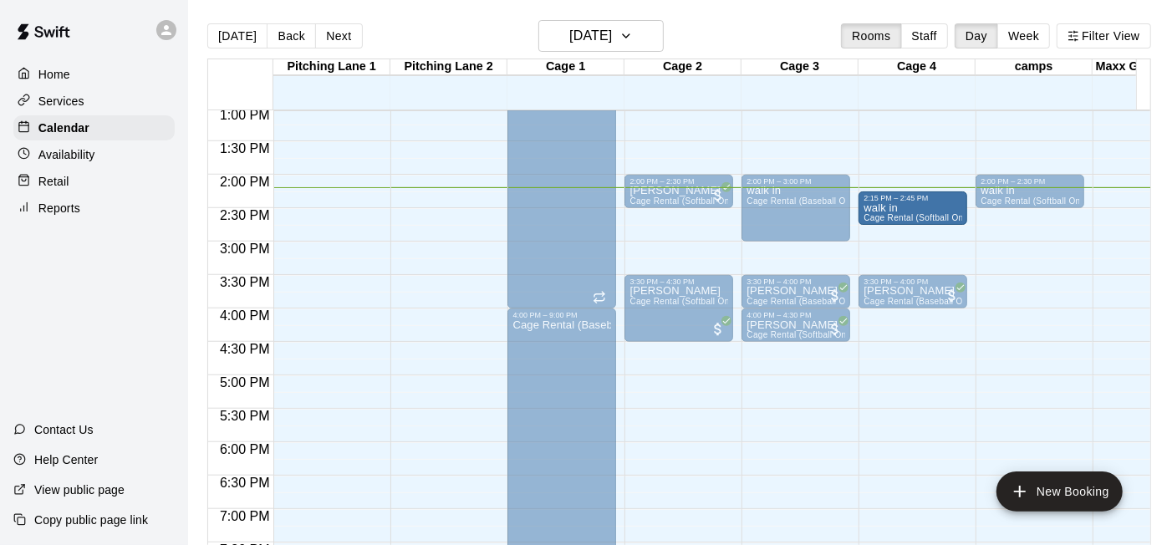
drag, startPoint x: 1018, startPoint y: 198, endPoint x: 900, endPoint y: 226, distance: 121.2
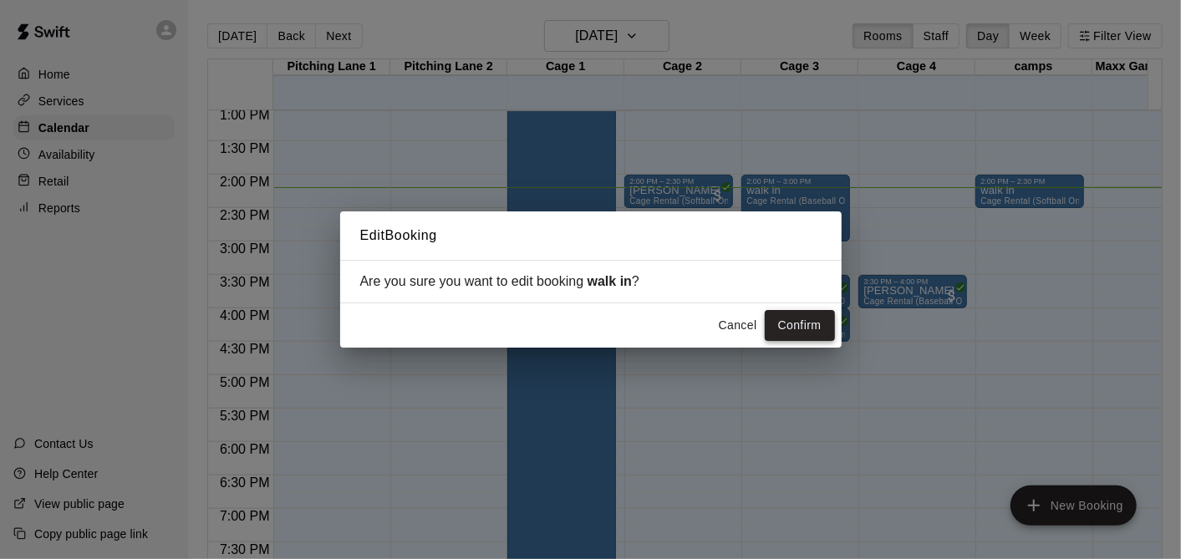
click at [775, 313] on button "Confirm" at bounding box center [800, 325] width 70 height 31
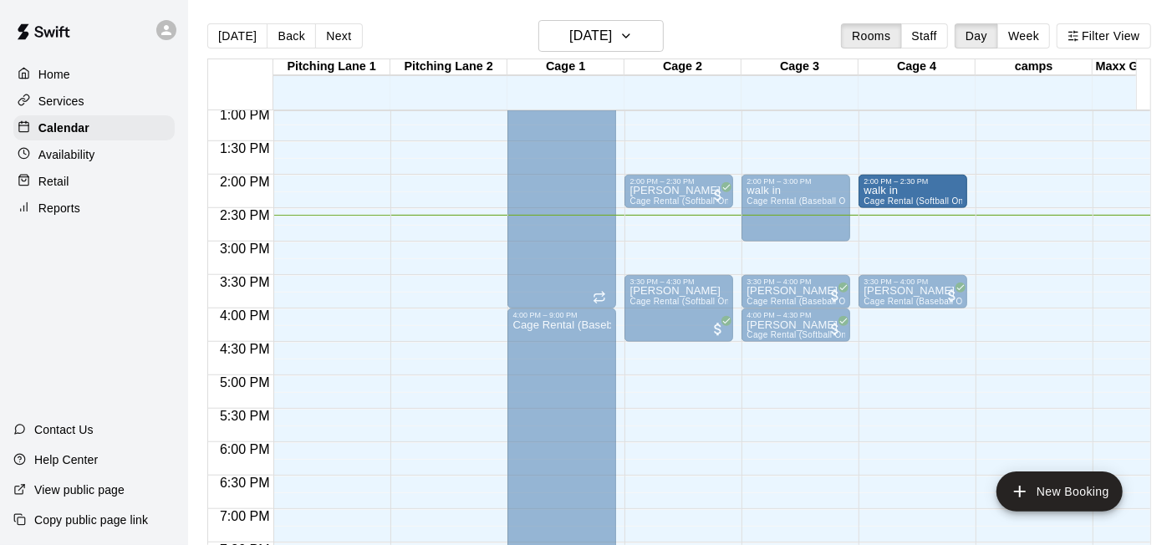
drag, startPoint x: 896, startPoint y: 217, endPoint x: 895, endPoint y: 205, distance: 12.6
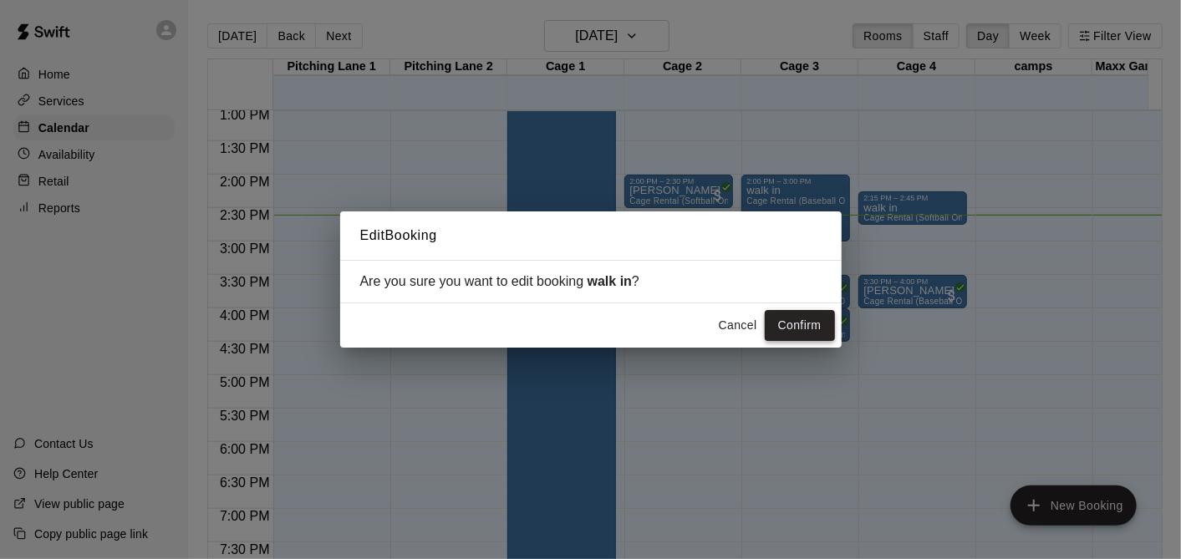
click at [780, 324] on button "Confirm" at bounding box center [800, 325] width 70 height 31
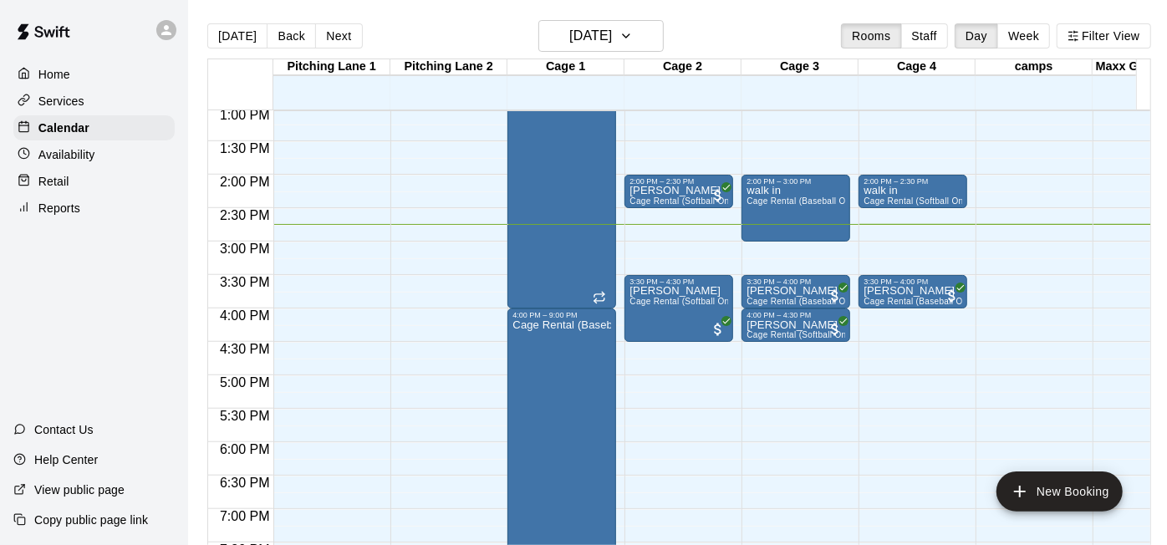
drag, startPoint x: 785, startPoint y: 248, endPoint x: 117, endPoint y: 304, distance: 670.8
click at [117, 304] on div "Home Services Calendar Availability Retail Reports Contact Us Help Center View …" at bounding box center [94, 272] width 188 height 545
click at [328, 26] on button "Next" at bounding box center [338, 35] width 47 height 25
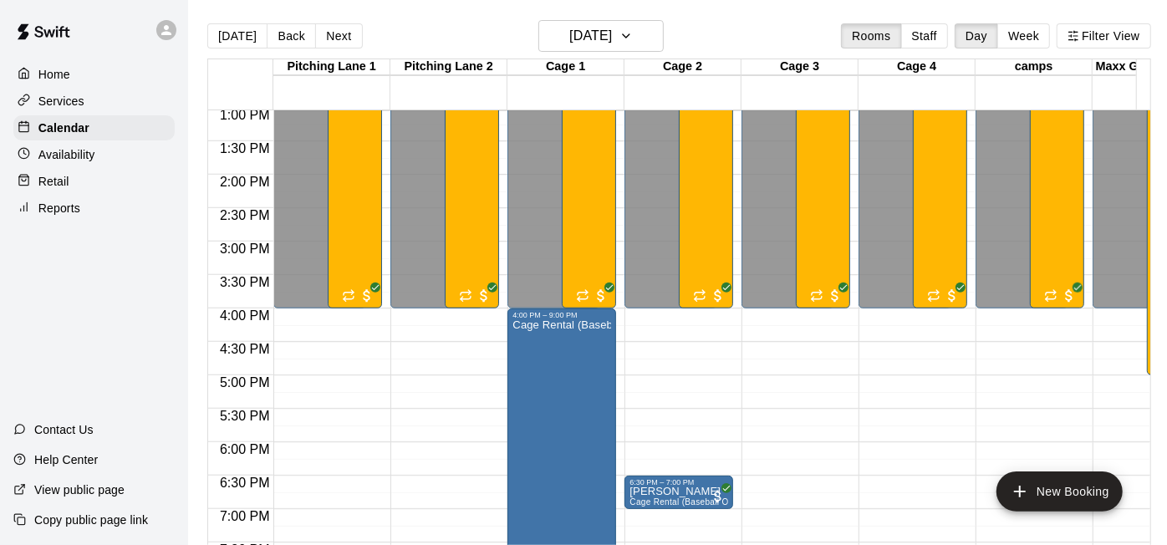
scroll to position [1151, 0]
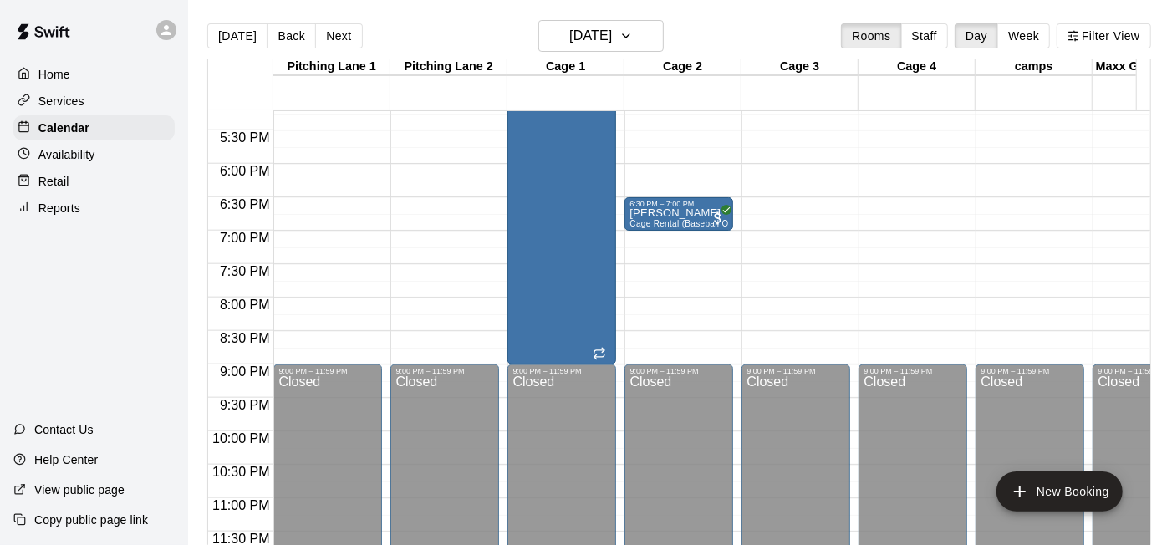
click at [333, 39] on button "Next" at bounding box center [338, 35] width 47 height 25
click at [248, 40] on button "[DATE]" at bounding box center [237, 35] width 60 height 25
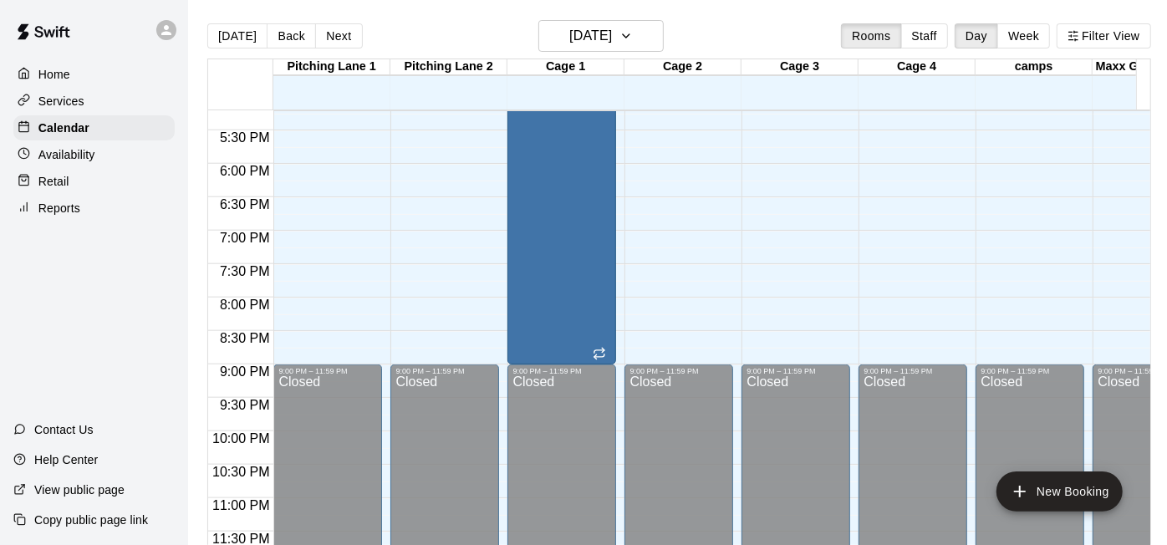
scroll to position [872, 0]
